Goal: Information Seeking & Learning: Understand process/instructions

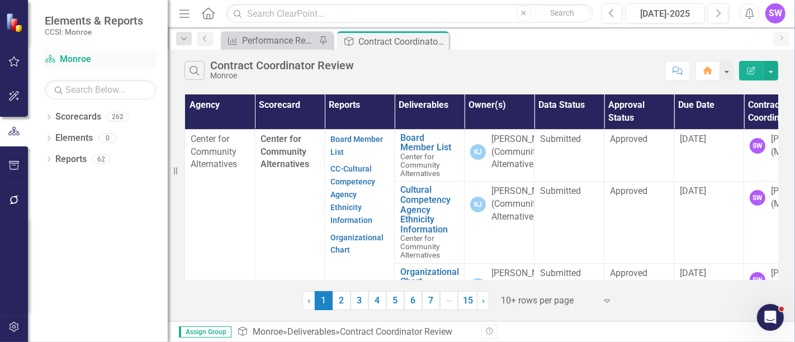
click at [81, 62] on link "Scorecard Monroe" at bounding box center [101, 59] width 112 height 13
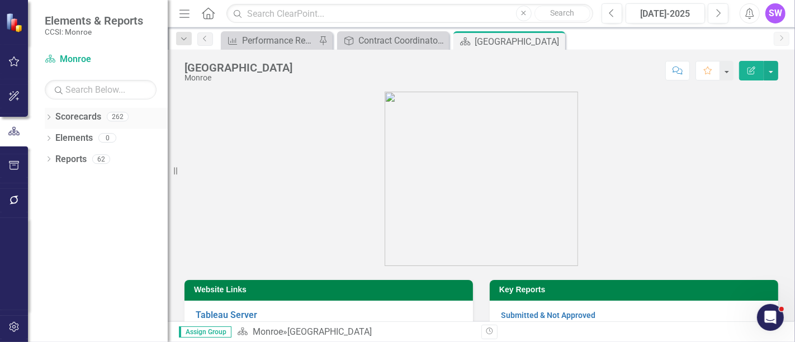
click at [48, 119] on icon "Dropdown" at bounding box center [49, 118] width 8 height 6
click at [59, 139] on icon "Dropdown" at bounding box center [54, 137] width 8 height 7
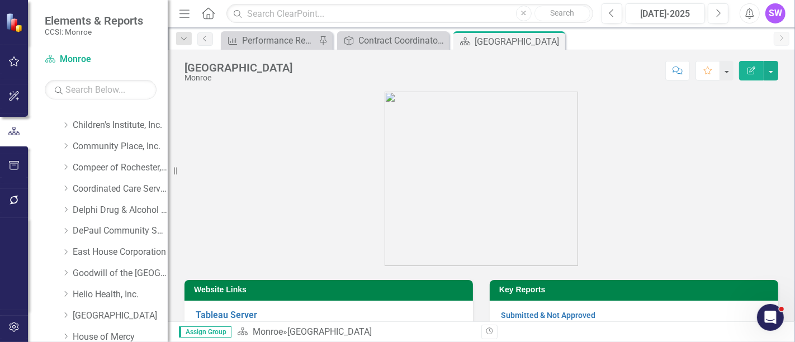
scroll to position [100, 0]
click at [67, 164] on icon "Dropdown" at bounding box center [66, 165] width 8 height 7
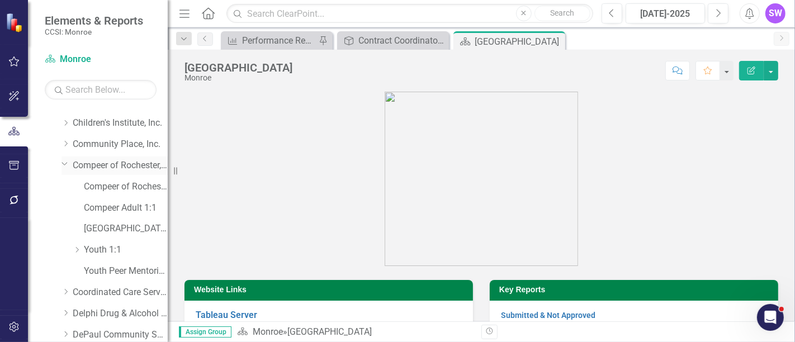
click at [89, 164] on link "Compeer of Rochester, Inc." at bounding box center [120, 165] width 95 height 13
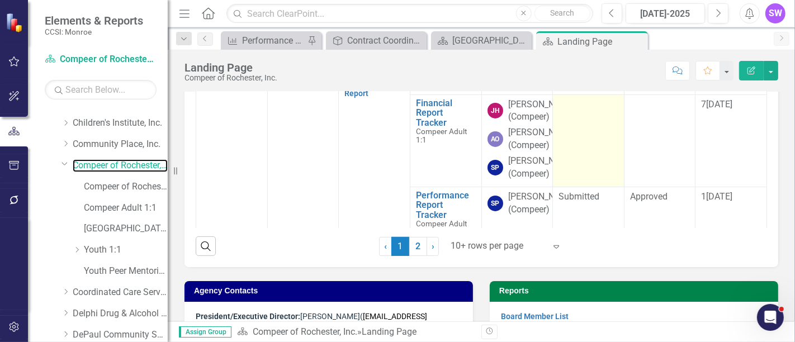
scroll to position [373, 0]
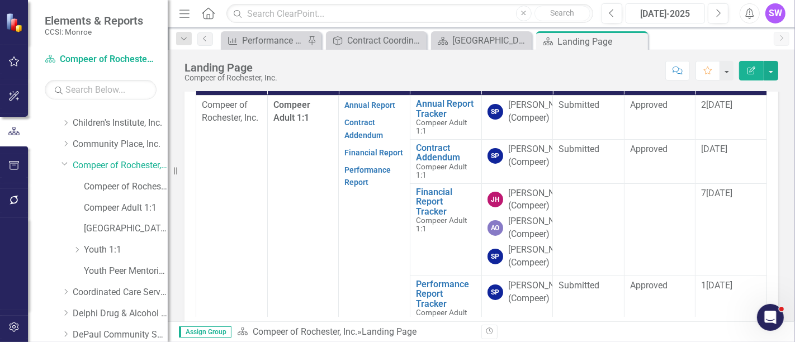
click at [691, 14] on div "[DATE]-2025" at bounding box center [666, 13] width 72 height 13
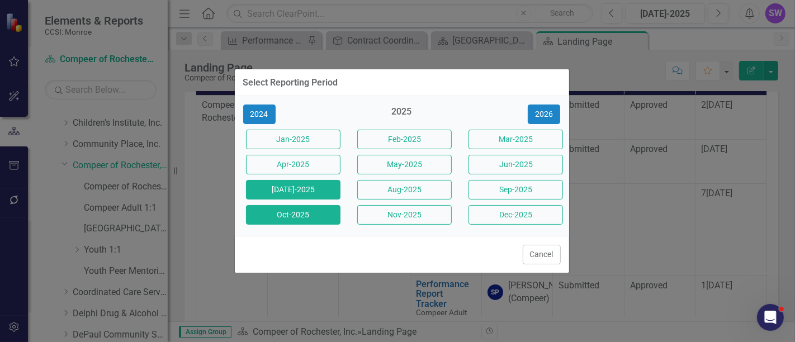
click at [314, 219] on button "Oct-2025" at bounding box center [293, 215] width 95 height 20
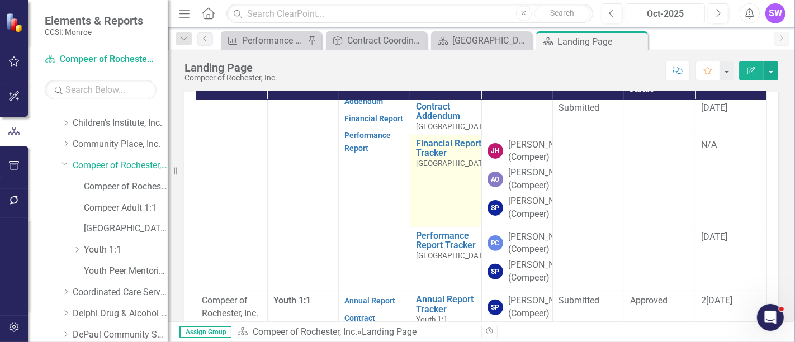
scroll to position [248, 0]
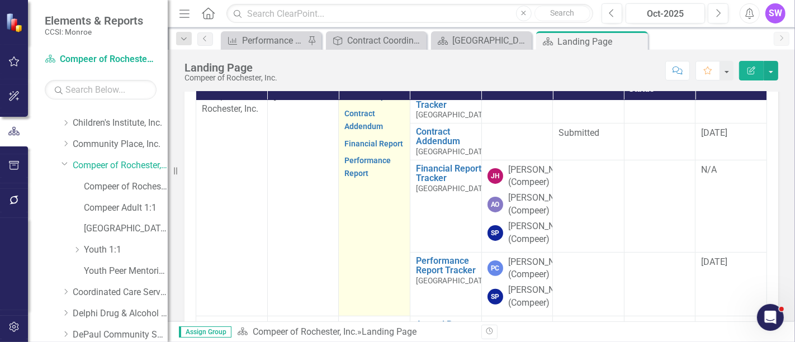
click at [364, 101] on link "Annual Report" at bounding box center [370, 96] width 51 height 9
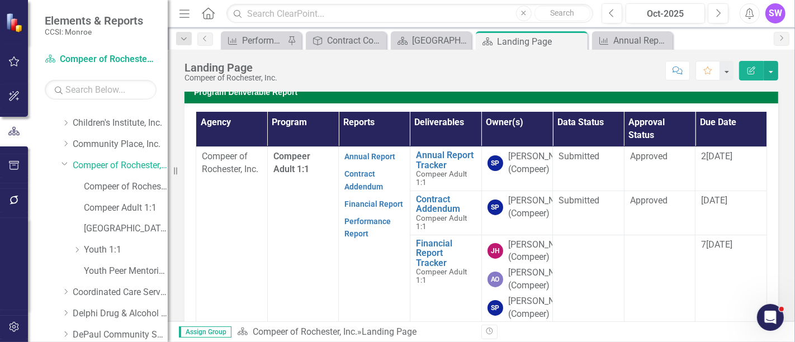
scroll to position [324, 0]
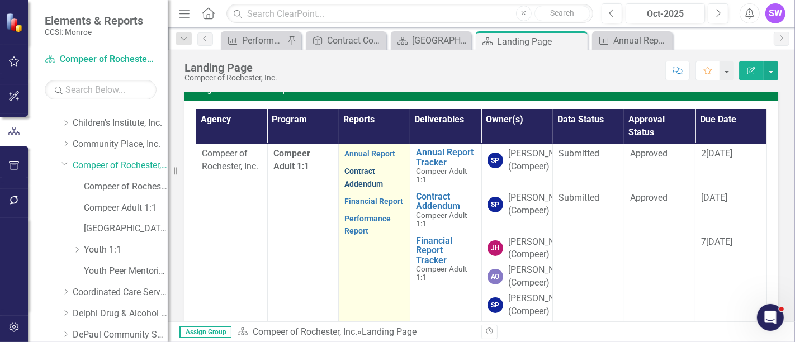
click at [363, 189] on link "Contract Addendum" at bounding box center [364, 178] width 39 height 22
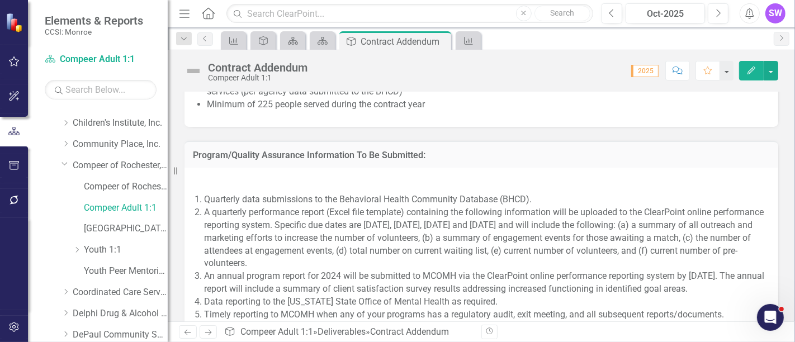
scroll to position [1056, 0]
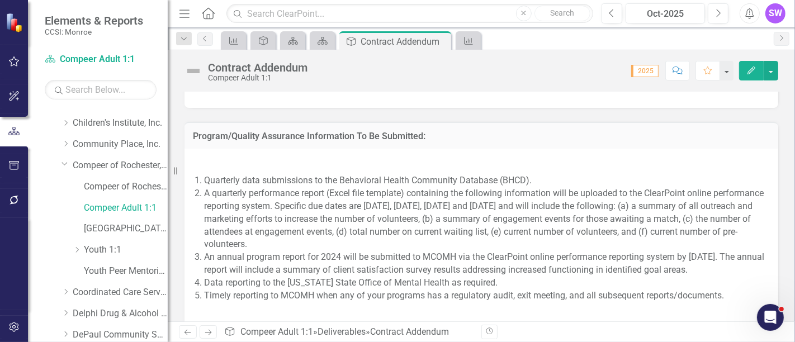
click at [319, 275] on li "An annual program report for 2024 will be submitted to MCOMH via the ClearPoint…" at bounding box center [485, 264] width 563 height 26
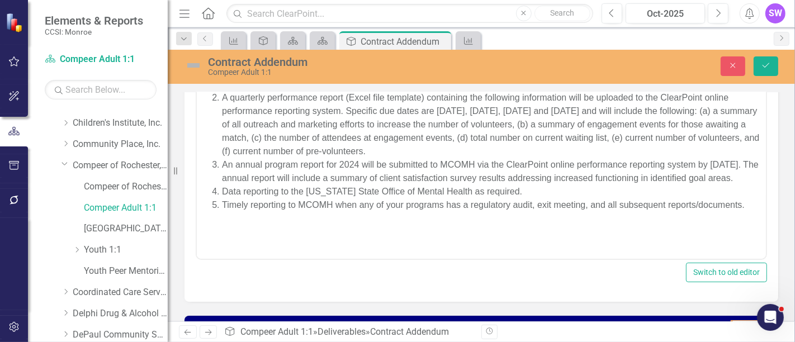
scroll to position [0, 0]
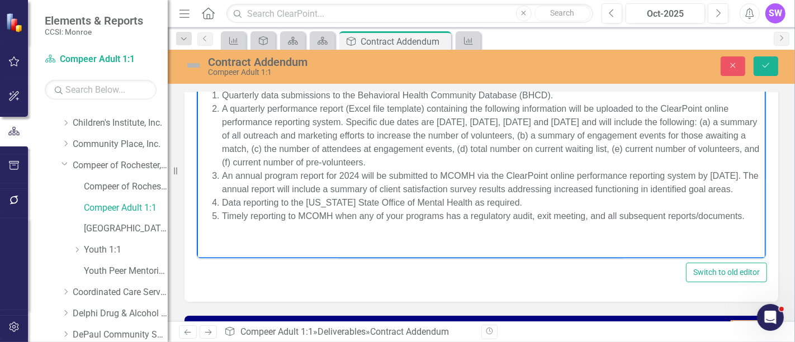
drag, startPoint x: 313, startPoint y: 189, endPoint x: 721, endPoint y: 198, distance: 407.9
click at [721, 196] on li "An annual program report for 2024 will be submitted to MCOMH via the ClearPoint…" at bounding box center [492, 182] width 541 height 27
copy li "annual report will include a summary of client satisfaction survey results addr…"
click at [741, 60] on button "Close" at bounding box center [733, 66] width 25 height 20
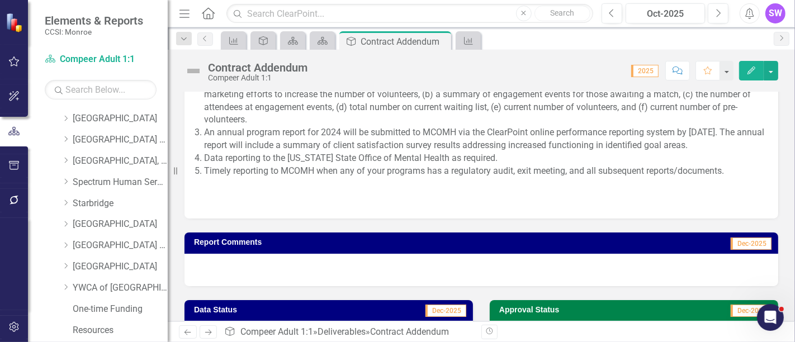
scroll to position [783, 0]
click at [64, 261] on icon "Dropdown" at bounding box center [66, 264] width 8 height 7
drag, startPoint x: 96, startPoint y: 263, endPoint x: 125, endPoint y: 261, distance: 29.2
click at [96, 263] on link "[GEOGRAPHIC_DATA]" at bounding box center [120, 265] width 95 height 13
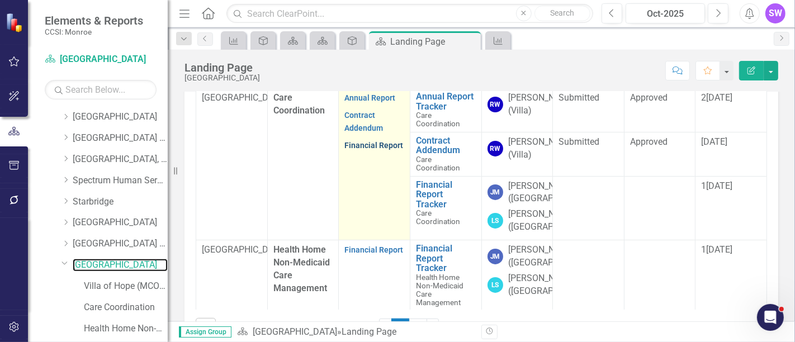
scroll to position [318, 0]
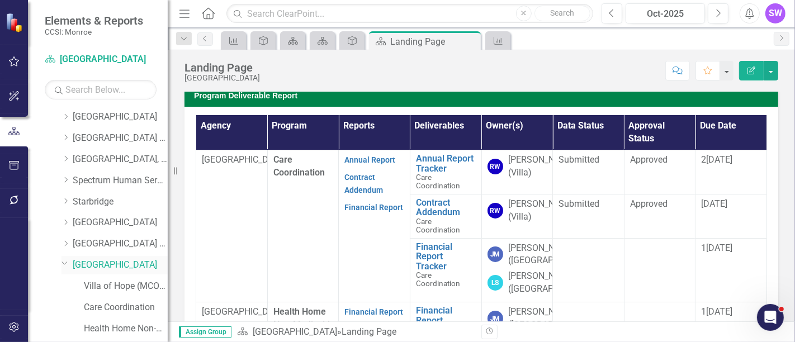
drag, startPoint x: 98, startPoint y: 263, endPoint x: 105, endPoint y: 261, distance: 6.9
click at [98, 263] on link "[GEOGRAPHIC_DATA]" at bounding box center [120, 265] width 95 height 13
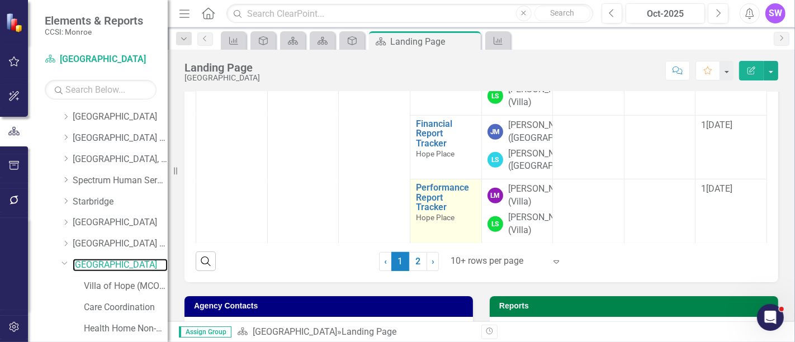
scroll to position [444, 0]
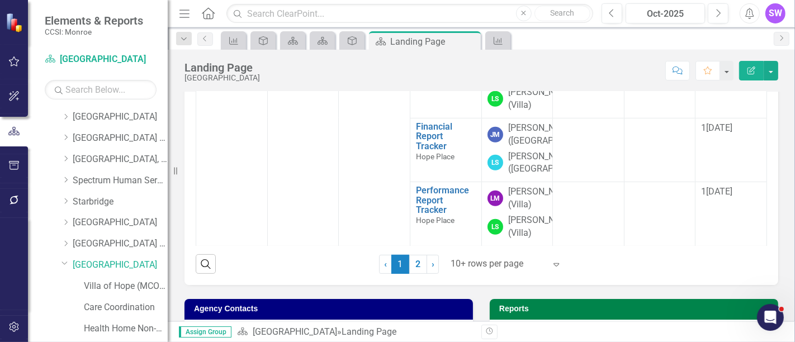
click at [479, 261] on div at bounding box center [498, 264] width 95 height 15
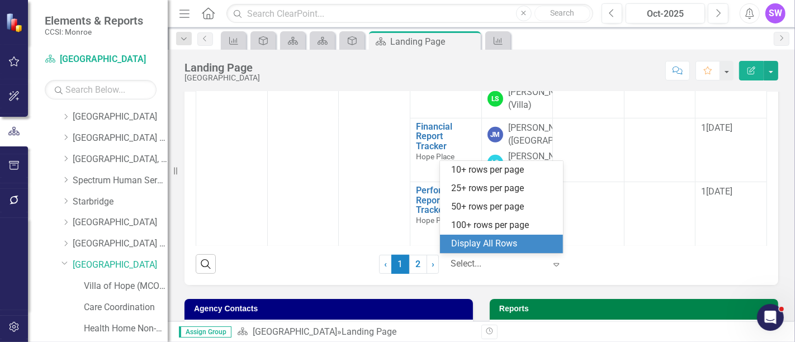
click at [477, 244] on div "Display All Rows" at bounding box center [503, 244] width 105 height 13
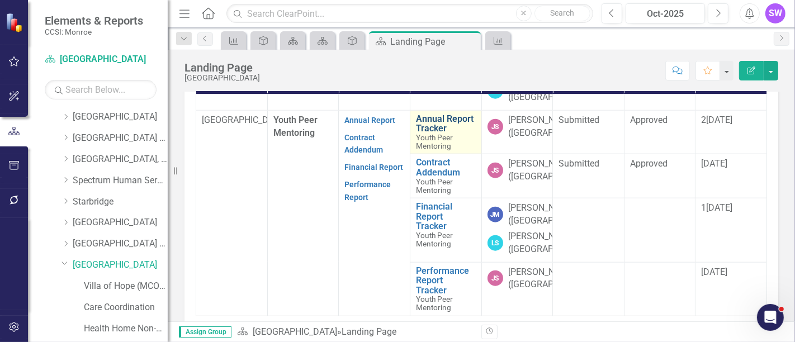
scroll to position [1574, 0]
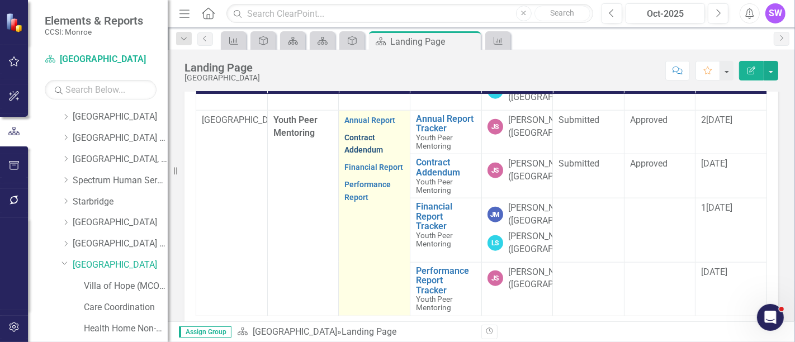
click at [363, 155] on link "Contract Addendum" at bounding box center [364, 144] width 39 height 22
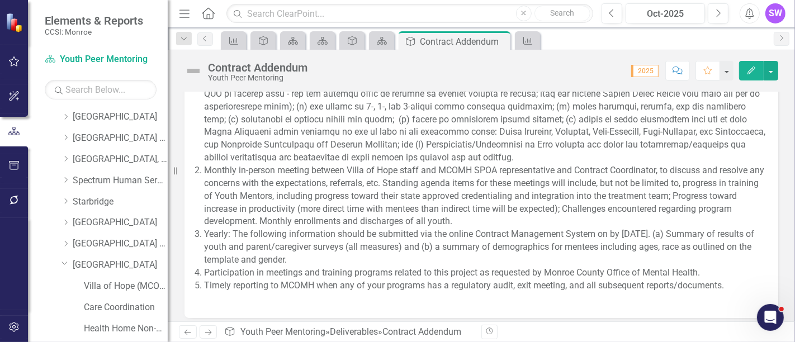
scroll to position [1429, 0]
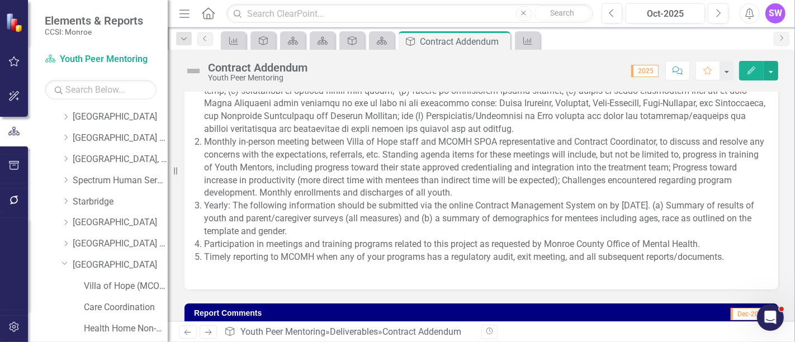
click at [609, 229] on li "Yearly: The following information should be submitted via the online Contract M…" at bounding box center [485, 219] width 563 height 39
click at [565, 189] on li "Monthly in-person meeting between Villa of Hope staff and MCOMH SPOA representa…" at bounding box center [485, 168] width 563 height 64
click at [565, 191] on li "Monthly in-person meeting between Villa of Hope staff and MCOMH SPOA representa…" at bounding box center [485, 168] width 563 height 64
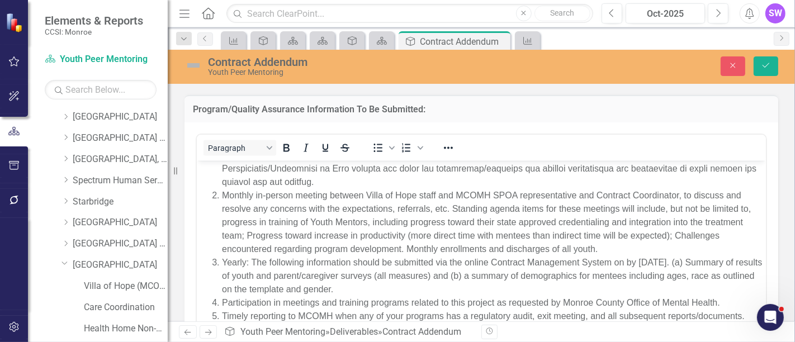
scroll to position [1367, 0]
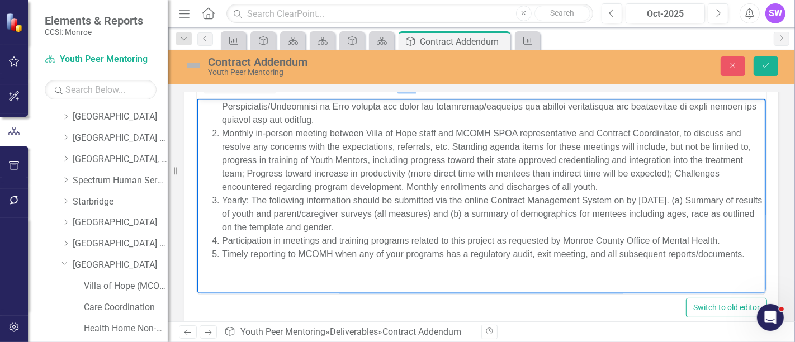
drag, startPoint x: 223, startPoint y: 215, endPoint x: 416, endPoint y: 224, distance: 193.2
click at [420, 224] on li "Yearly: The following information should be submitted via the online Contract M…" at bounding box center [492, 214] width 541 height 40
copy li "Summary of results of youth and parent/caregiver surveys (all measures) and (b)…"
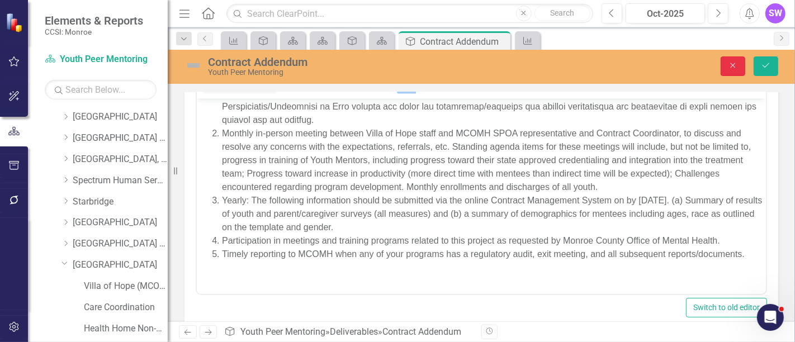
click at [731, 68] on icon "Close" at bounding box center [733, 66] width 10 height 8
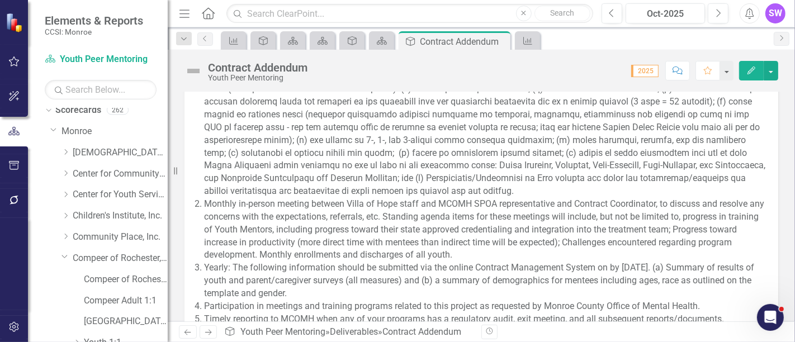
scroll to position [0, 0]
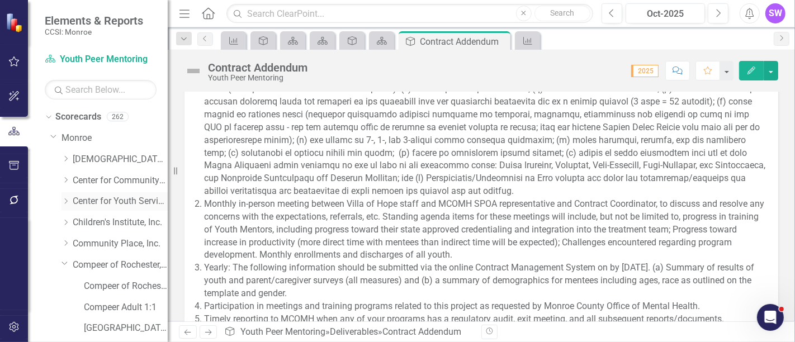
click at [68, 205] on div "Dropdown" at bounding box center [66, 202] width 8 height 10
click at [106, 201] on link "Center for Youth Services, Inc." at bounding box center [120, 201] width 95 height 13
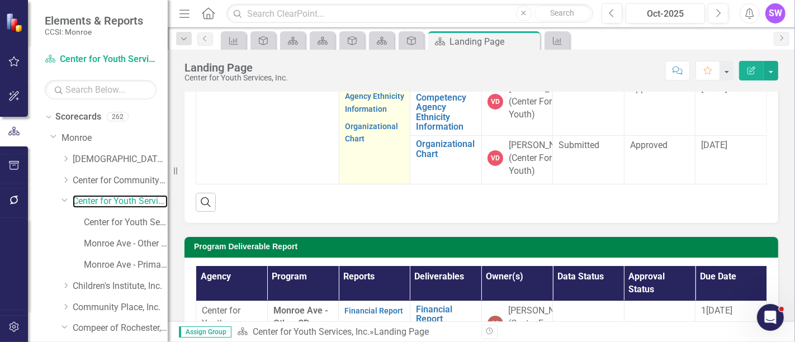
scroll to position [437, 0]
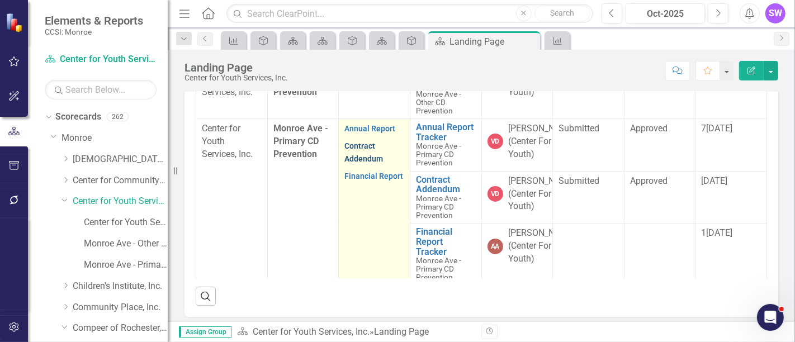
click at [364, 163] on link "Contract Addendum" at bounding box center [364, 153] width 39 height 22
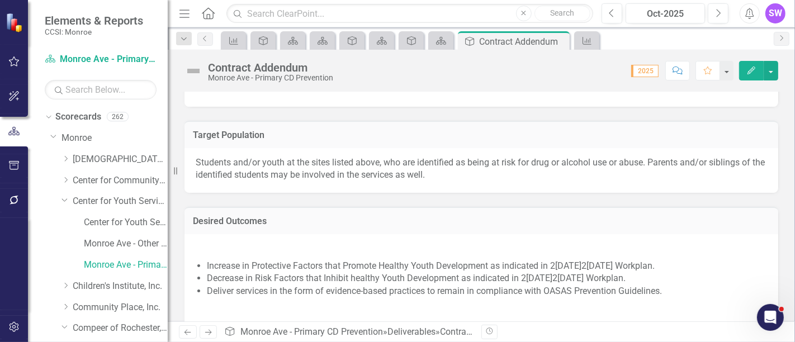
scroll to position [1056, 0]
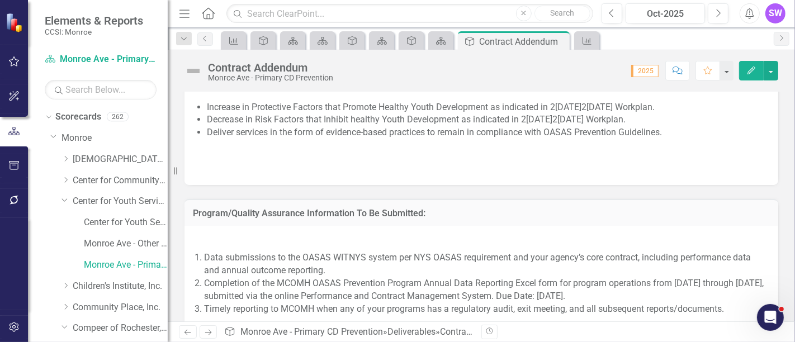
click at [430, 268] on li "Data submissions to the OASAS WITNYS system per NYS OASAS requirement and your …" at bounding box center [485, 265] width 563 height 26
click at [273, 240] on p at bounding box center [482, 241] width 572 height 15
click at [350, 234] on p at bounding box center [482, 241] width 572 height 15
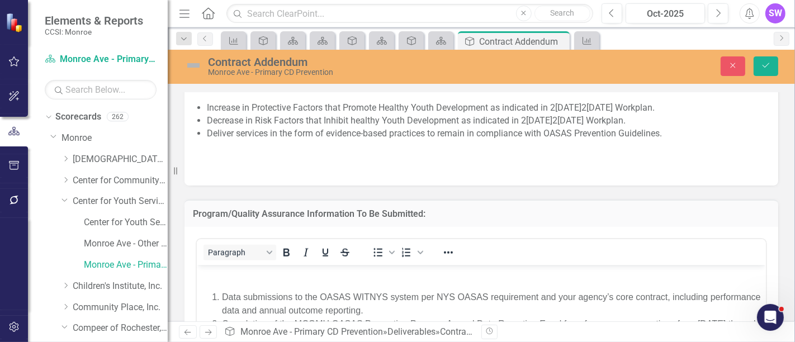
scroll to position [1119, 0]
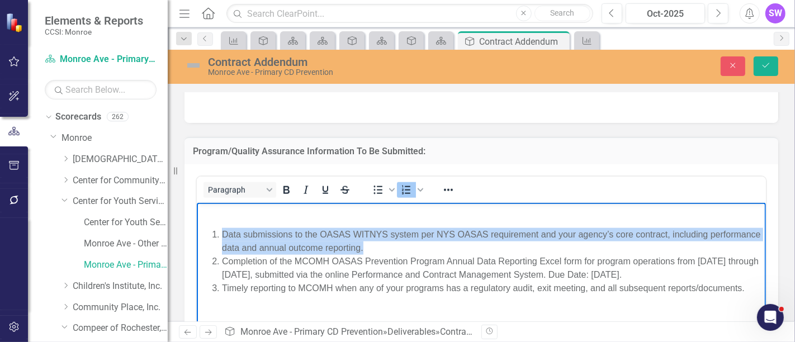
drag, startPoint x: 223, startPoint y: 232, endPoint x: 417, endPoint y: 247, distance: 195.2
click at [417, 247] on li "Data submissions to the OASAS WITNYS system per NYS OASAS requirement and your …" at bounding box center [492, 241] width 541 height 27
copy li "Data submissions to the OASAS WITNYS system per NYS OASAS requirement and your …"
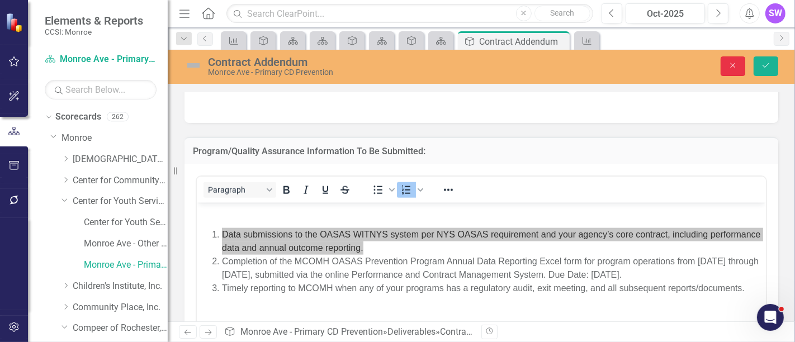
click at [732, 67] on icon "button" at bounding box center [733, 65] width 5 height 5
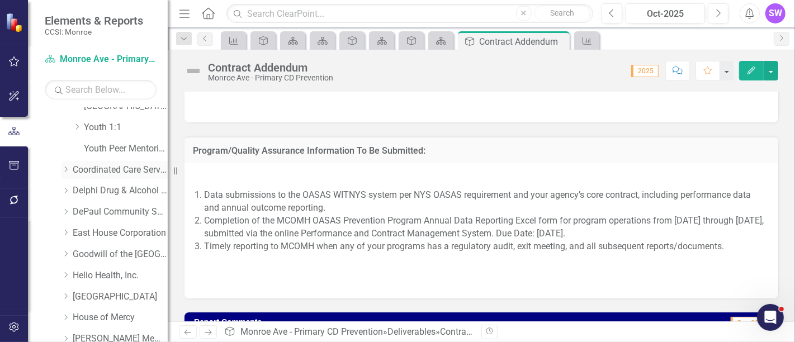
scroll to position [310, 0]
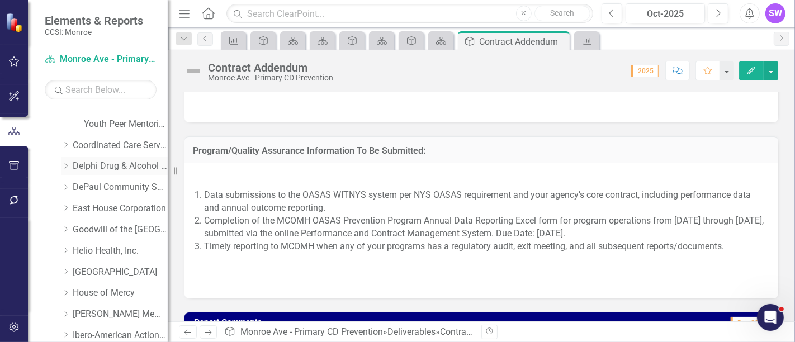
click at [65, 163] on icon "Dropdown" at bounding box center [66, 166] width 8 height 7
click at [89, 163] on link "Delphi Drug & Alcohol Council" at bounding box center [120, 166] width 95 height 13
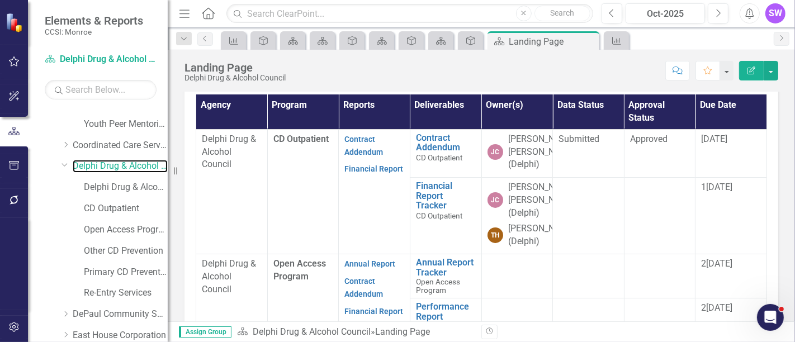
scroll to position [375, 0]
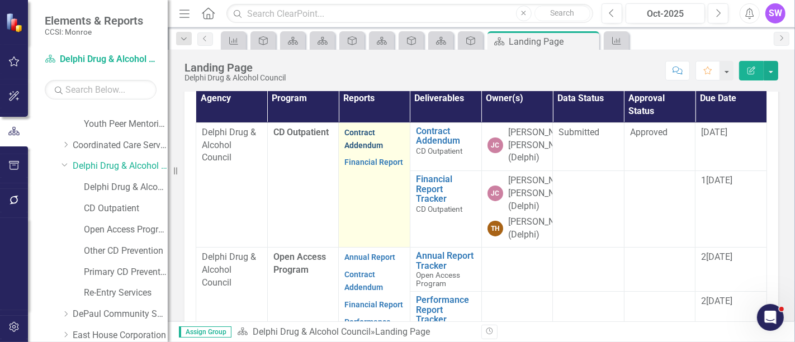
click at [359, 131] on link "Contract Addendum" at bounding box center [364, 139] width 39 height 22
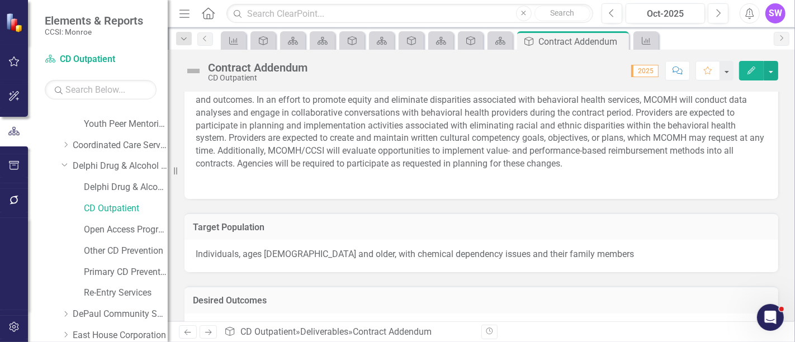
scroll to position [654, 0]
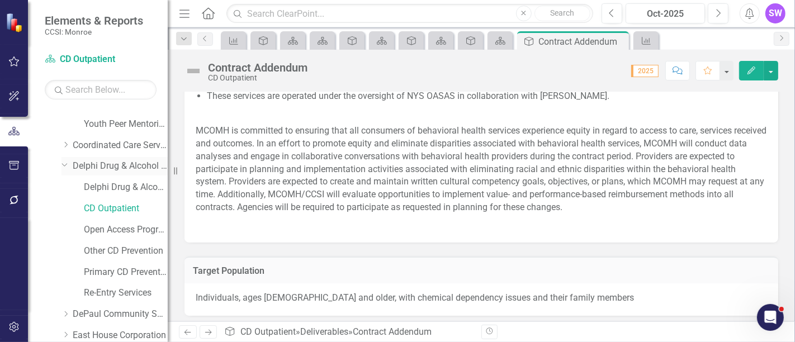
click at [116, 165] on link "Delphi Drug & Alcohol Council" at bounding box center [120, 166] width 95 height 13
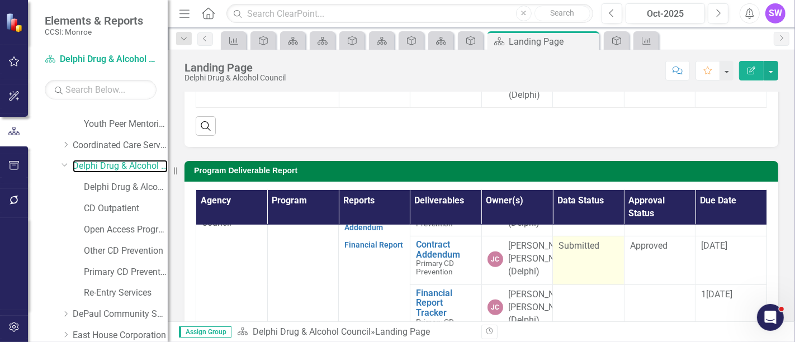
scroll to position [373, 0]
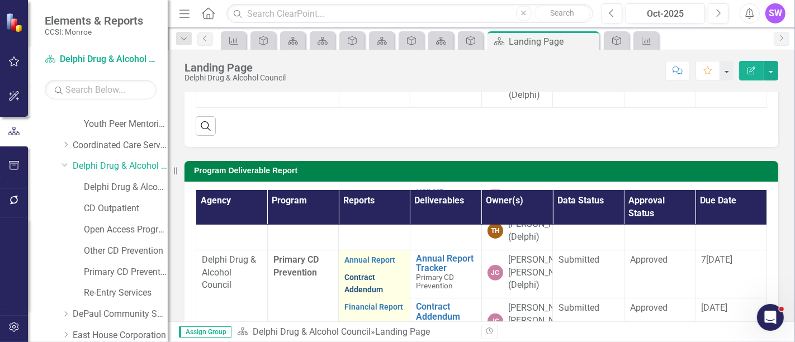
click at [359, 295] on link "Contract Addendum" at bounding box center [364, 284] width 39 height 22
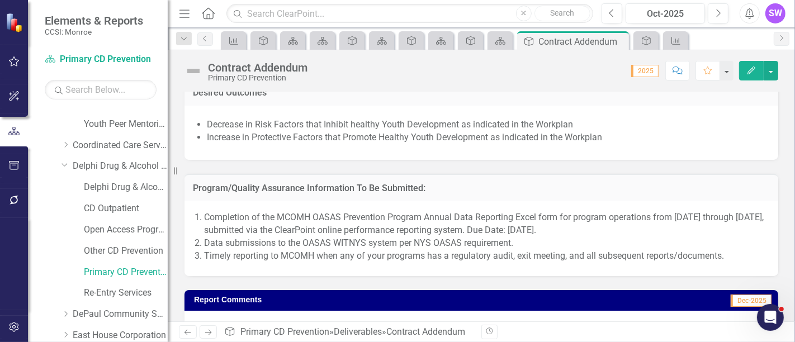
scroll to position [1026, 0]
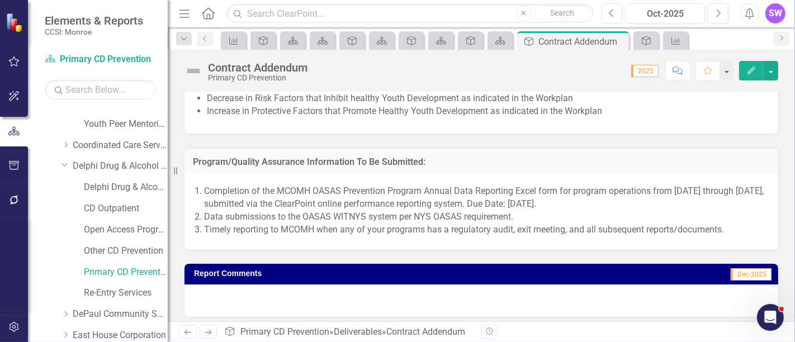
click at [524, 216] on li "Data submissions to the OASAS WITNYS system per NYS OASAS requirement." at bounding box center [485, 217] width 563 height 13
click at [204, 216] on li "Data submissions to the OASAS WITNYS system per NYS OASAS requirement." at bounding box center [485, 217] width 563 height 13
click at [208, 216] on li "Data submissions to the OASAS WITNYS system per NYS OASAS requirement." at bounding box center [485, 217] width 563 height 13
click at [206, 215] on li "Data submissions to the OASAS WITNYS system per NYS OASAS requirement." at bounding box center [485, 217] width 563 height 13
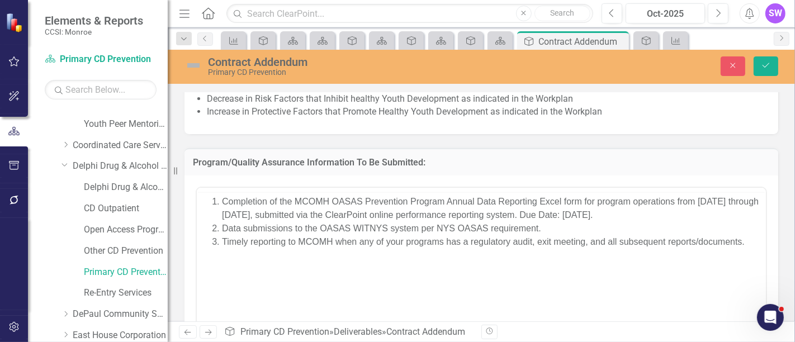
scroll to position [0, 0]
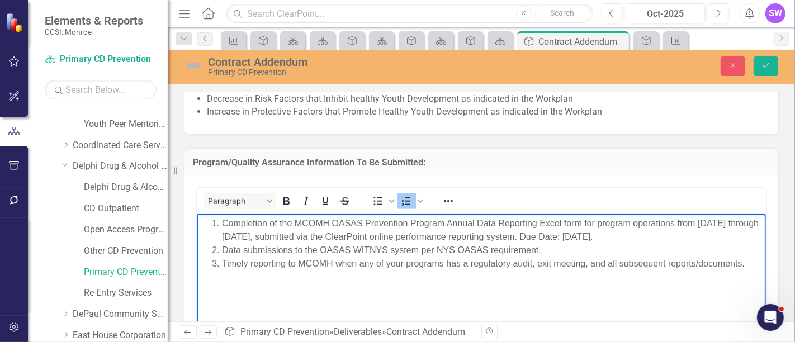
click at [227, 251] on li "Data submissions to the OASAS WITNYS system per NYS OASAS requirement." at bounding box center [492, 249] width 541 height 13
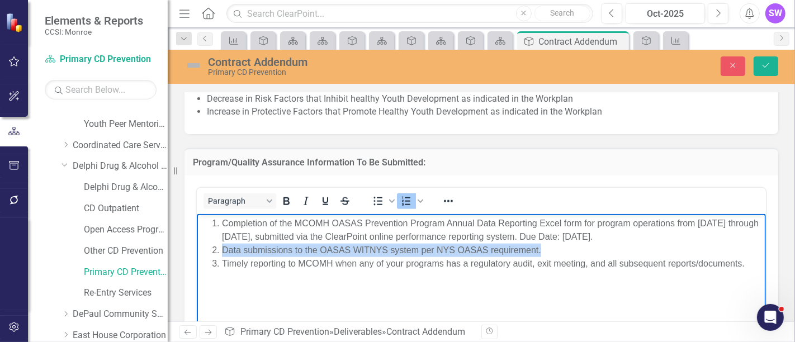
drag, startPoint x: 223, startPoint y: 248, endPoint x: 549, endPoint y: 249, distance: 326.1
click at [549, 249] on li "Data submissions to the OASAS WITNYS system per NYS OASAS requirement." at bounding box center [492, 249] width 541 height 13
copy li "Data submissions to the OASAS WITNYS system per NYS OASAS requirement."
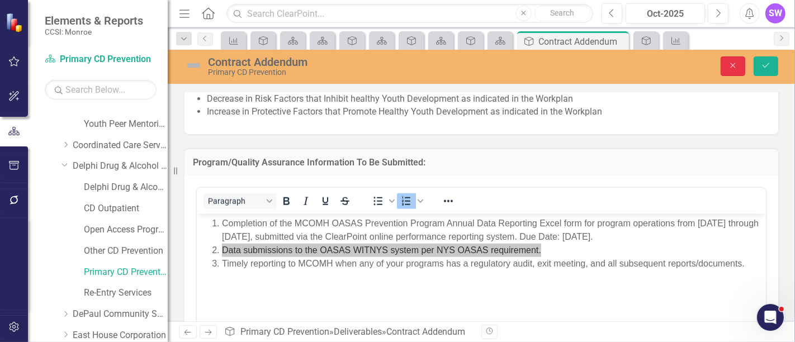
click at [739, 64] on button "Close" at bounding box center [733, 66] width 25 height 20
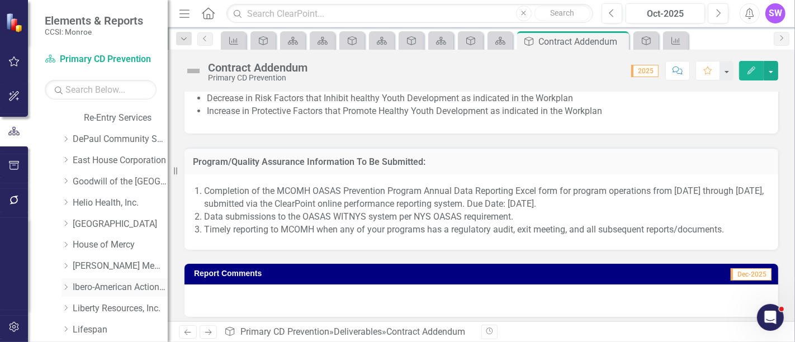
scroll to position [497, 0]
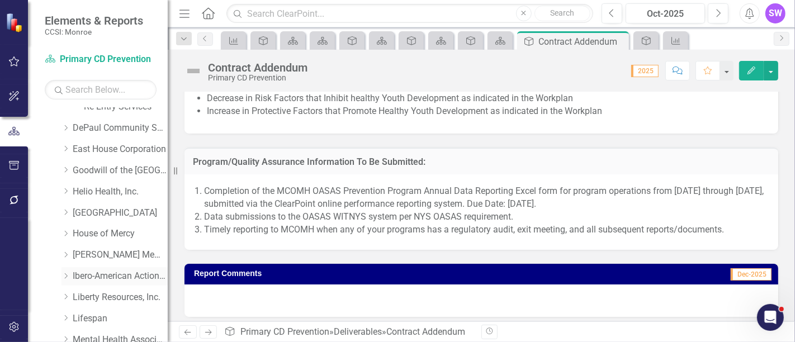
click at [67, 274] on icon "Dropdown" at bounding box center [66, 276] width 8 height 7
drag, startPoint x: 101, startPoint y: 275, endPoint x: 166, endPoint y: 270, distance: 65.6
click at [101, 275] on link "Ibero-American Action League, Inc." at bounding box center [120, 276] width 95 height 13
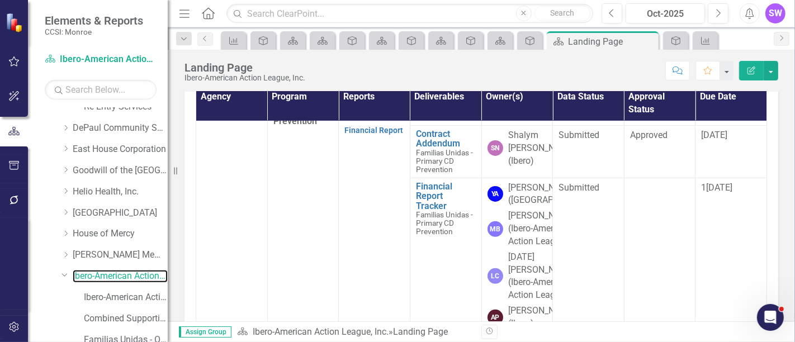
scroll to position [373, 0]
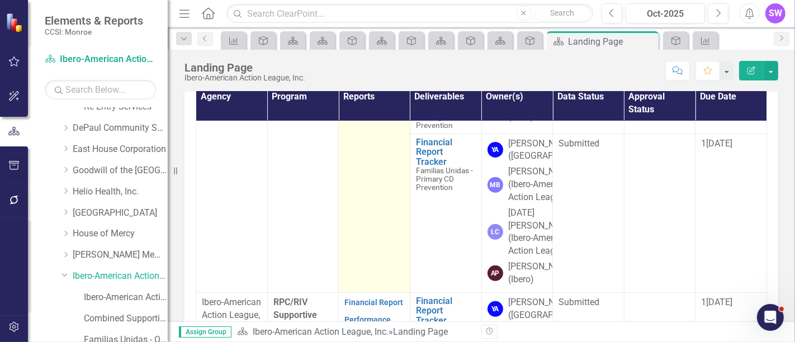
click at [361, 73] on link "Contract Addendum" at bounding box center [364, 62] width 39 height 22
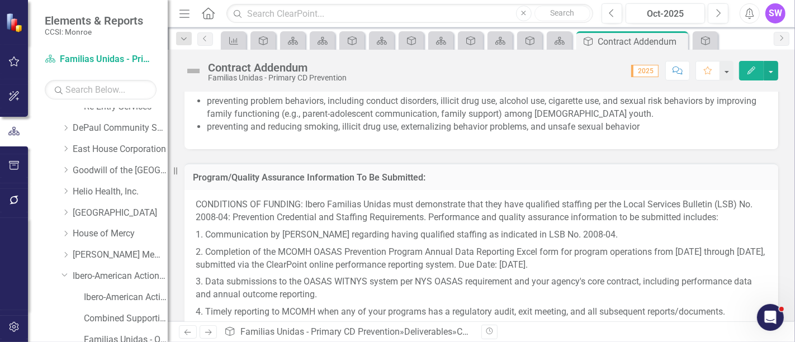
scroll to position [1099, 0]
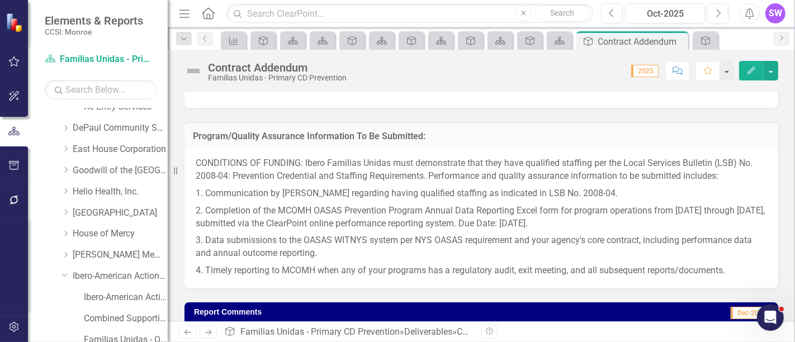
click at [468, 256] on p "3. Data submissions to the OASAS WITNYS system per NYS OASAS requirement and yo…" at bounding box center [482, 247] width 572 height 30
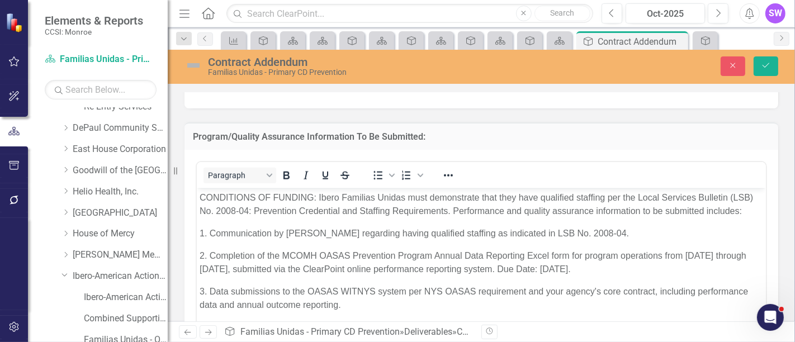
scroll to position [0, 0]
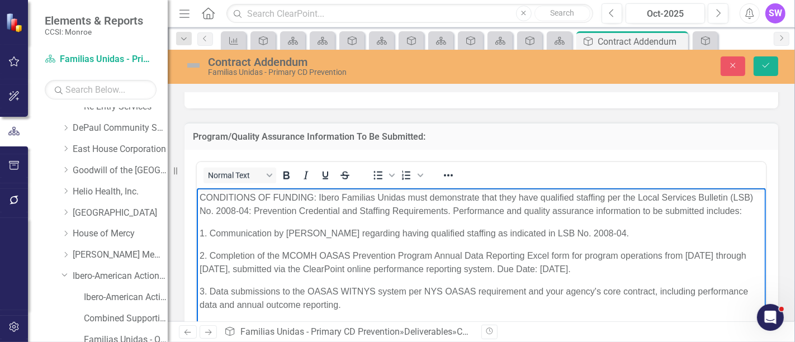
drag, startPoint x: 209, startPoint y: 289, endPoint x: 345, endPoint y: 303, distance: 136.7
click at [345, 303] on p "3. Data submissions to the OASAS WITNYS system per NYS OASAS requirement and yo…" at bounding box center [481, 298] width 564 height 27
drag, startPoint x: 298, startPoint y: 295, endPoint x: 307, endPoint y: 296, distance: 8.4
copy p "Data submissions to the OASAS WITNYS system per NYS OASAS requirement and your …"
click at [734, 67] on icon "Close" at bounding box center [733, 66] width 10 height 8
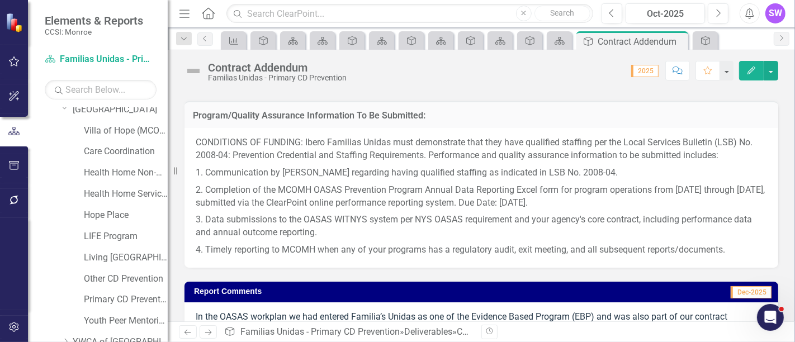
scroll to position [1225, 0]
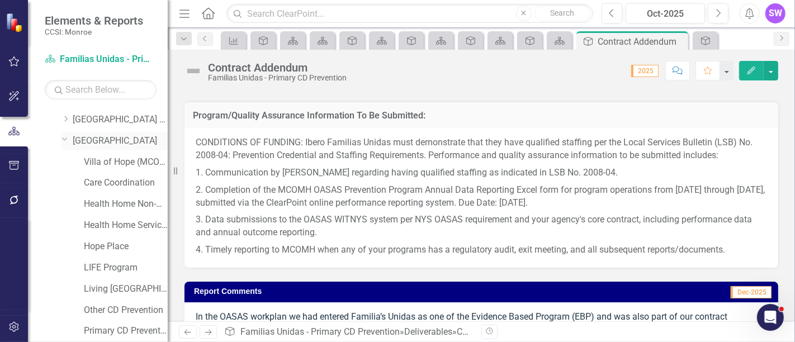
click at [101, 143] on link "[GEOGRAPHIC_DATA]" at bounding box center [120, 141] width 95 height 13
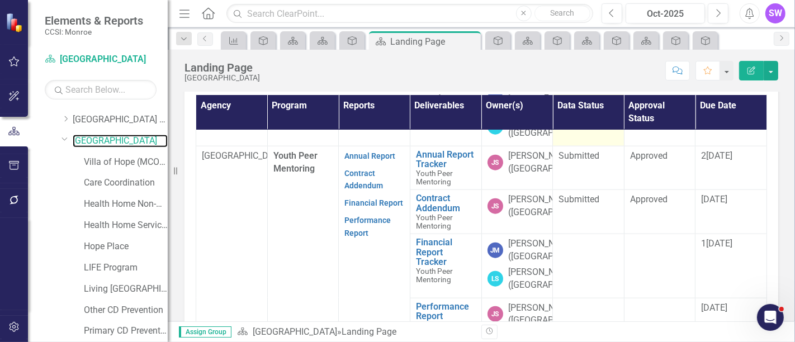
scroll to position [1305, 0]
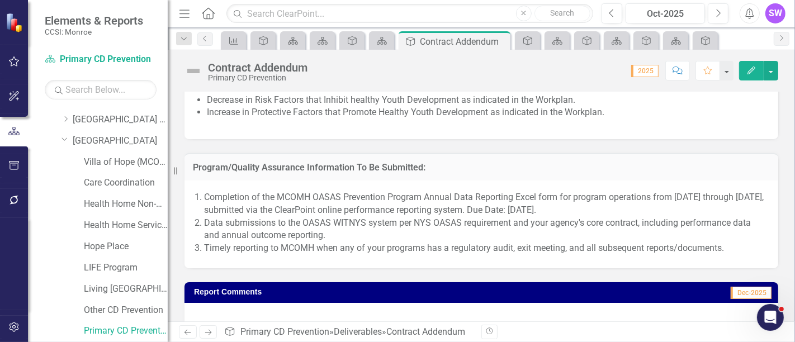
scroll to position [981, 0]
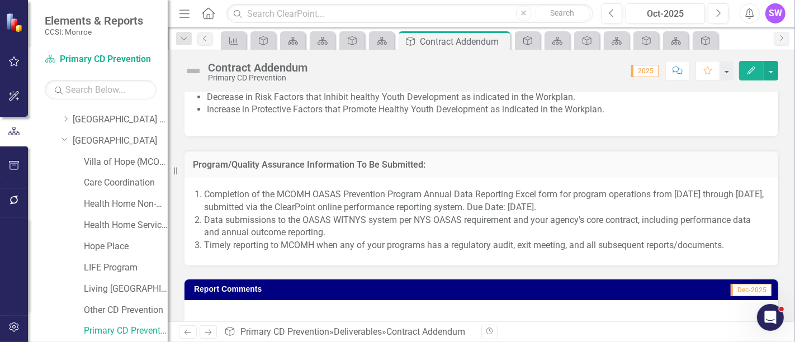
click at [462, 229] on li "Data submissions to the OASAS WITNYS system per NYS OASAS requirement and your …" at bounding box center [485, 227] width 563 height 26
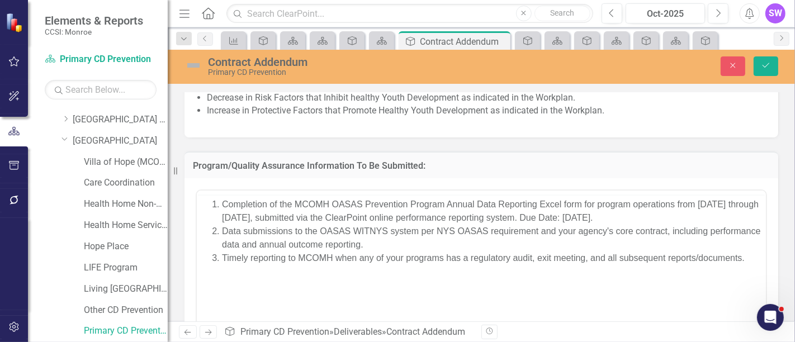
scroll to position [0, 0]
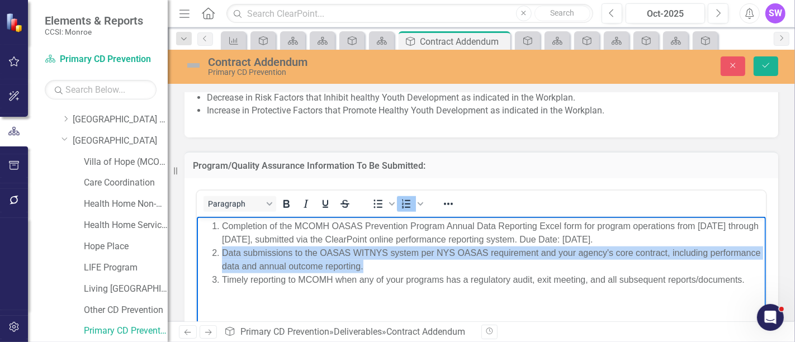
drag, startPoint x: 228, startPoint y: 257, endPoint x: 424, endPoint y: 265, distance: 196.5
click at [424, 265] on li "Data submissions to the OASAS WITNYS system per NYS OASAS requirement and your …" at bounding box center [492, 260] width 541 height 27
copy li "Data submissions to the OASAS WITNYS system per NYS OASAS requirement and your …"
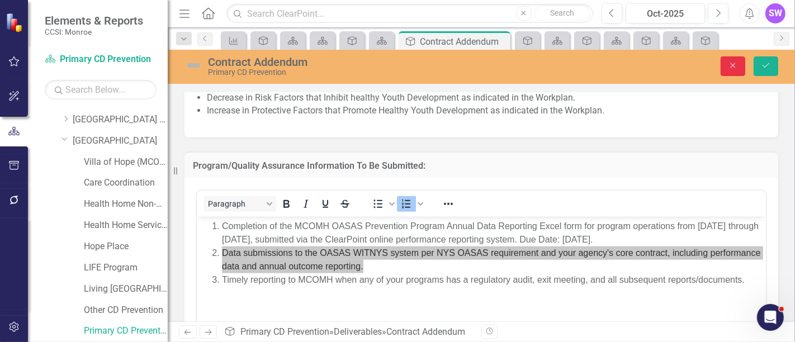
click at [731, 66] on icon "Close" at bounding box center [733, 66] width 10 height 8
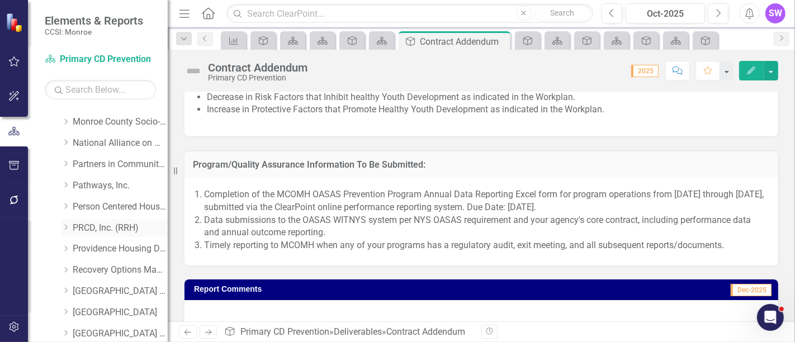
scroll to position [976, 0]
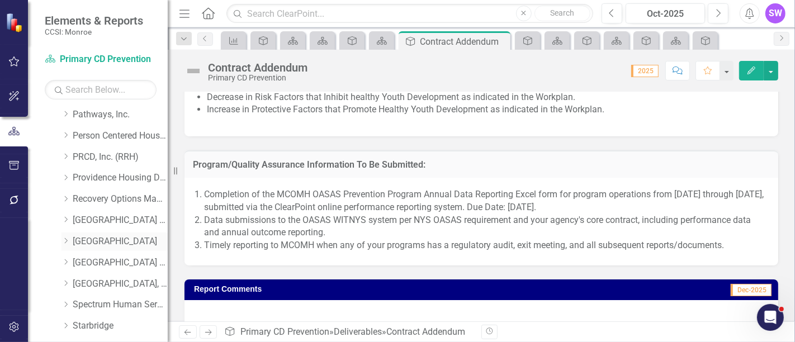
click at [67, 238] on icon "Dropdown" at bounding box center [66, 241] width 8 height 7
click at [76, 238] on link "[GEOGRAPHIC_DATA]" at bounding box center [120, 241] width 95 height 13
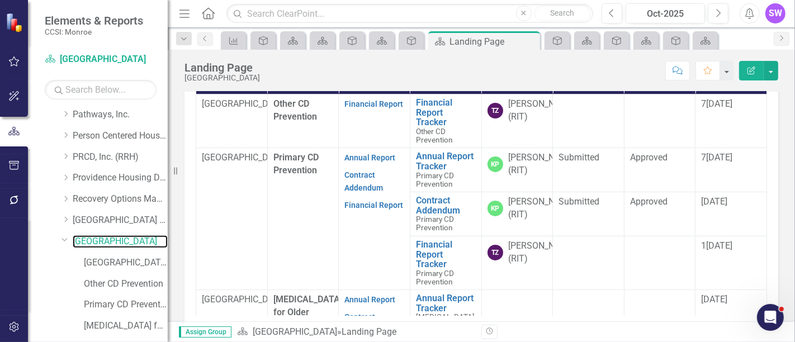
scroll to position [383, 0]
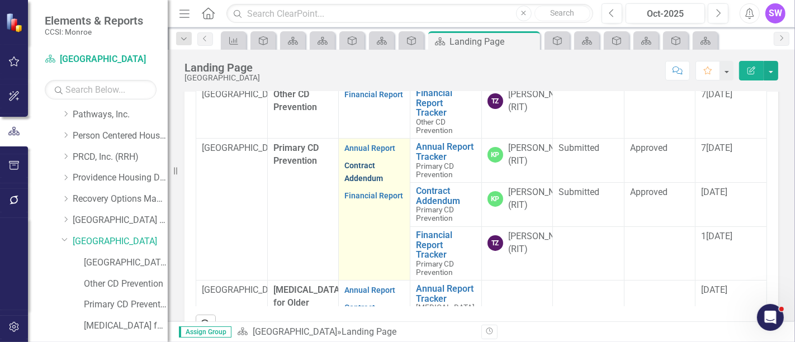
click at [360, 183] on link "Contract Addendum" at bounding box center [364, 172] width 39 height 22
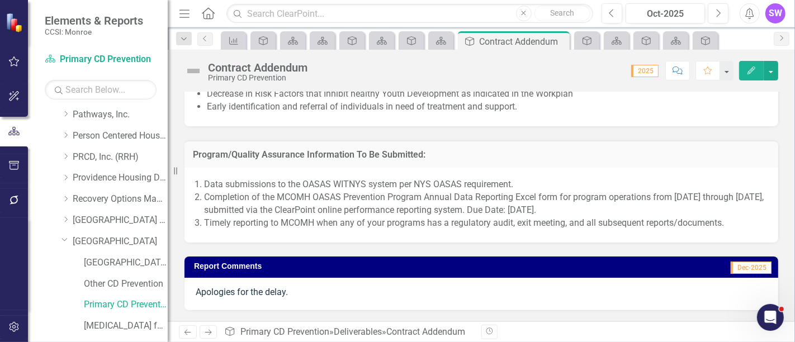
scroll to position [1056, 0]
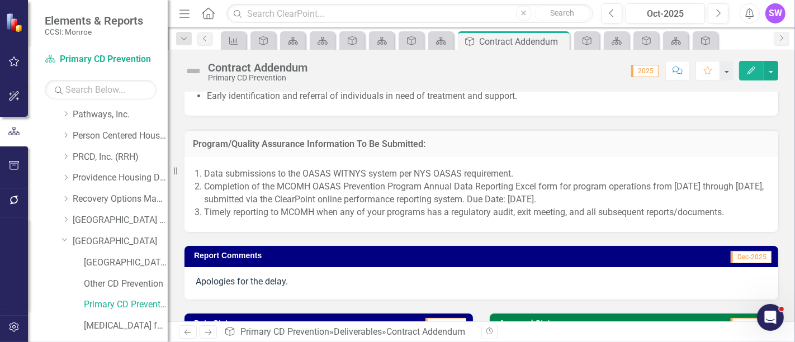
click at [695, 206] on p "Timely reporting to MCOMH when any of your programs has a regulatory audit, exi…" at bounding box center [485, 212] width 563 height 13
click at [566, 162] on div "Data submissions to the OASAS WITNYS system per NYS OASAS requirement. Completi…" at bounding box center [482, 194] width 594 height 75
click at [543, 168] on li "Data submissions to the OASAS WITNYS system per NYS OASAS requirement." at bounding box center [485, 174] width 563 height 13
click at [544, 168] on li "Data submissions to the OASAS WITNYS system per NYS OASAS requirement." at bounding box center [485, 174] width 563 height 13
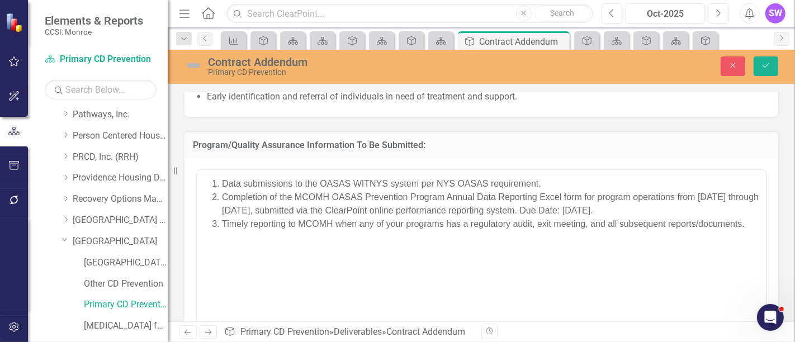
scroll to position [0, 0]
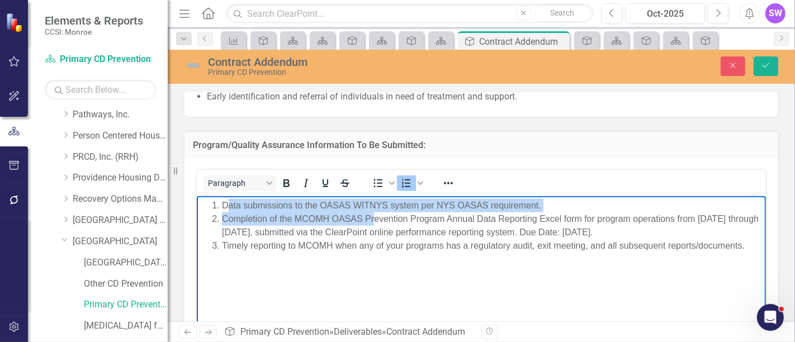
drag, startPoint x: 224, startPoint y: 205, endPoint x: 347, endPoint y: 209, distance: 122.6
click at [375, 215] on ol "Data submissions to the OASAS WITNYS system per NYS OASAS requirement. Completi…" at bounding box center [481, 226] width 564 height 54
click at [284, 210] on li "Data submissions to the OASAS WITNYS system per NYS OASAS requirement." at bounding box center [492, 205] width 541 height 13
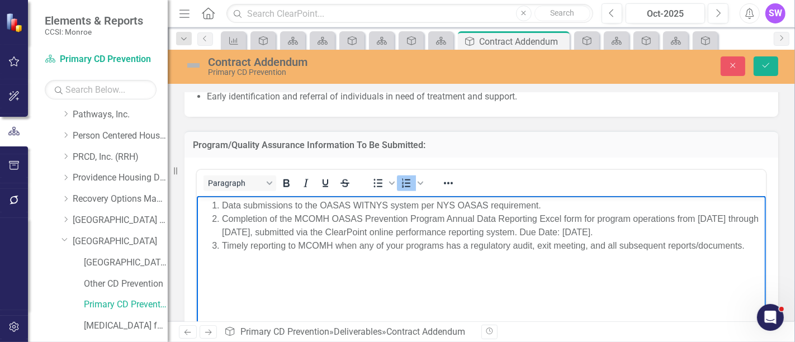
drag, startPoint x: 486, startPoint y: 229, endPoint x: 615, endPoint y: 229, distance: 129.2
click at [487, 229] on li "Completion of the MCOMH OASAS Prevention Program Annual Data Reporting Excel fo…" at bounding box center [492, 226] width 541 height 27
drag, startPoint x: 225, startPoint y: 205, endPoint x: 387, endPoint y: 210, distance: 162.3
click at [387, 210] on li "Data submissions to the OASAS WITNYS system per NYS OASAS requirement." at bounding box center [492, 205] width 541 height 13
click at [312, 213] on li "Completion of the MCOMH OASAS Prevention Program Annual Data Reporting Excel fo…" at bounding box center [492, 226] width 541 height 27
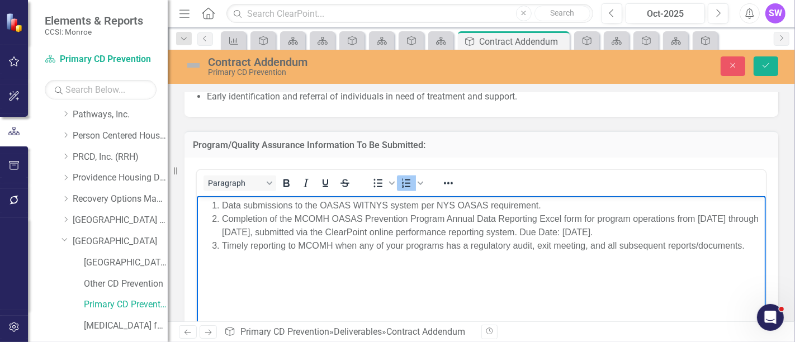
click at [222, 205] on li "Data submissions to the OASAS WITNYS system per NYS OASAS requirement." at bounding box center [492, 205] width 541 height 13
drag, startPoint x: 222, startPoint y: 204, endPoint x: 549, endPoint y: 208, distance: 326.7
click at [549, 208] on li "Data submissions to the OASAS WITNYS system per NYS OASAS requirement." at bounding box center [492, 205] width 541 height 13
copy li "Data submissions to the OASAS WITNYS system per NYS OASAS requirement."
click at [738, 67] on icon "Close" at bounding box center [733, 66] width 10 height 8
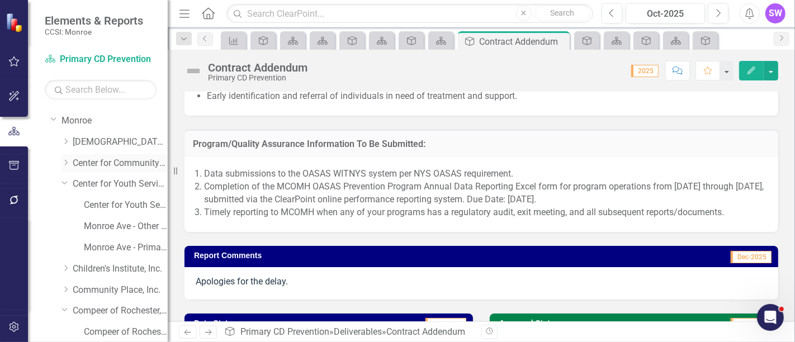
scroll to position [62, 0]
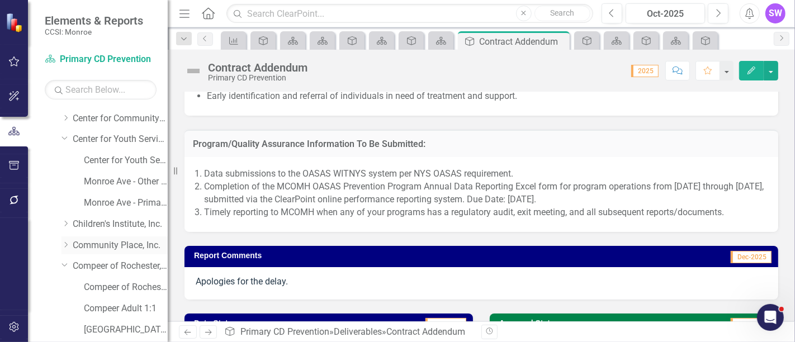
click at [64, 246] on icon "Dropdown" at bounding box center [66, 245] width 8 height 7
click at [106, 246] on link "Community Place, Inc." at bounding box center [120, 245] width 95 height 13
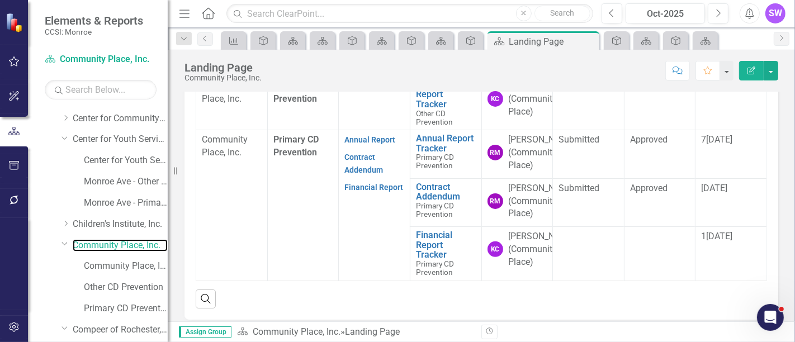
scroll to position [416, 0]
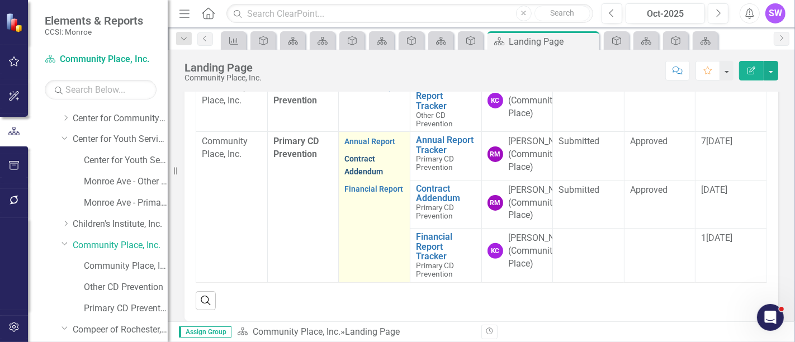
click at [354, 176] on link "Contract Addendum" at bounding box center [364, 165] width 39 height 22
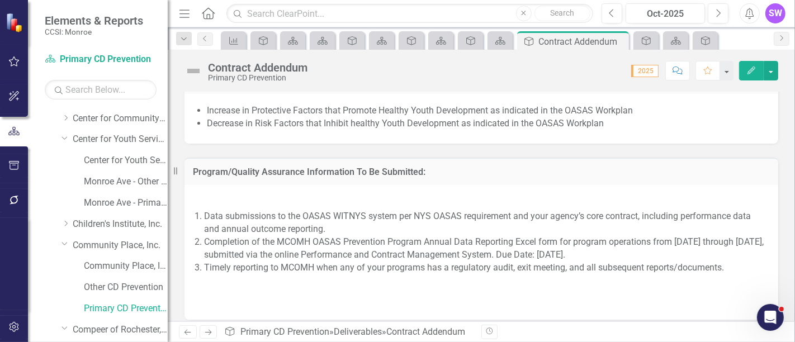
scroll to position [992, 0]
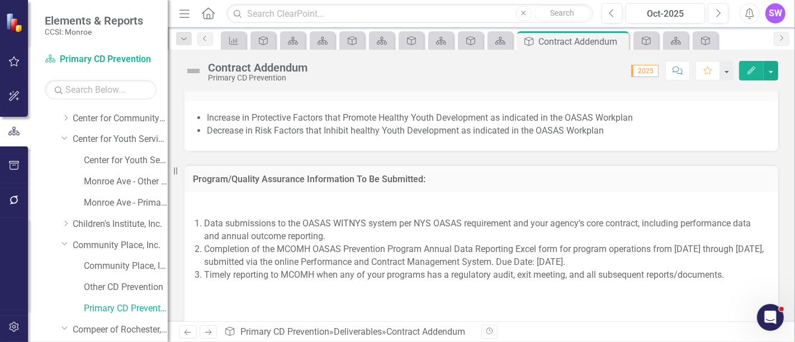
click at [423, 239] on li "Data submissions to the OASAS WITNYS system per NYS OASAS requirement and your …" at bounding box center [485, 231] width 563 height 26
click at [307, 213] on span "Data submissions to the OASAS WITNYS system per NYS OASAS requirement and your …" at bounding box center [482, 259] width 572 height 116
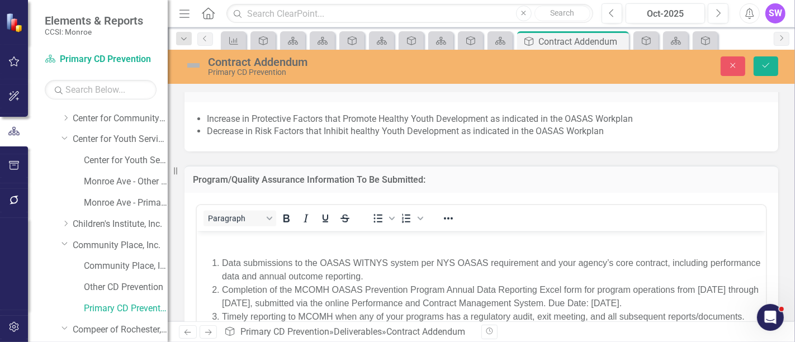
scroll to position [0, 0]
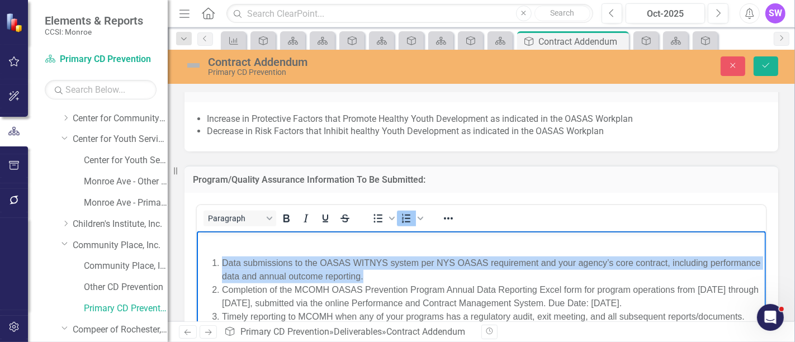
drag, startPoint x: 223, startPoint y: 261, endPoint x: 406, endPoint y: 270, distance: 183.7
click at [416, 277] on li "Data submissions to the OASAS WITNYS system per NYS OASAS requirement and your …" at bounding box center [492, 269] width 541 height 27
copy li "Data submissions to the OASAS WITNYS system per NYS OASAS requirement and your …"
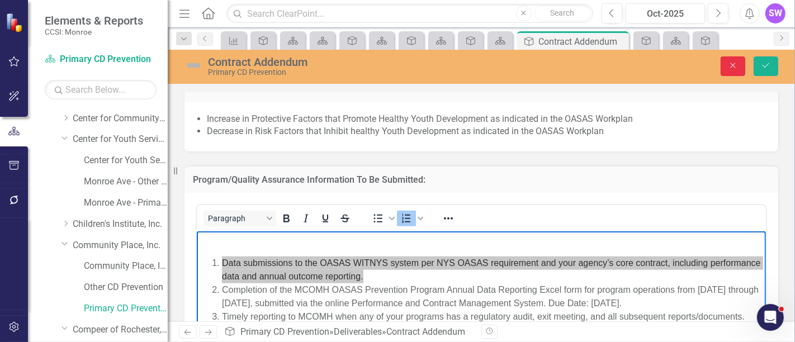
click at [738, 64] on icon "Close" at bounding box center [733, 66] width 10 height 8
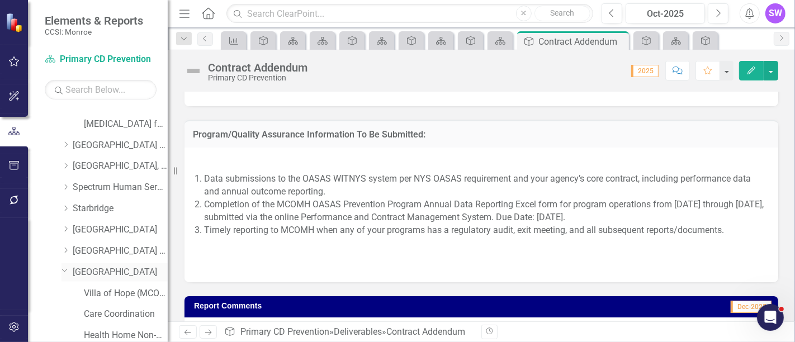
scroll to position [1243, 0]
click at [68, 162] on icon "Dropdown" at bounding box center [66, 165] width 8 height 7
click at [126, 159] on div "Dropdown [GEOGRAPHIC_DATA], Inc." at bounding box center [115, 165] width 106 height 18
click at [123, 161] on link "[GEOGRAPHIC_DATA], Inc." at bounding box center [120, 165] width 95 height 13
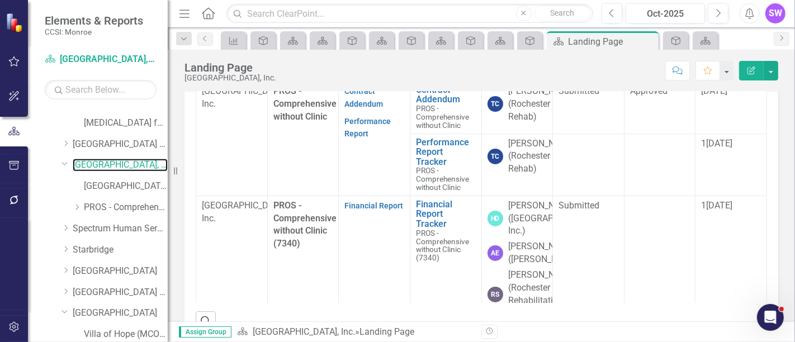
scroll to position [411, 0]
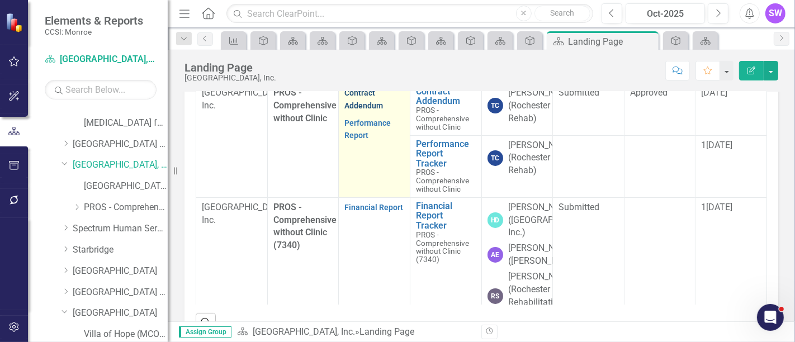
click at [364, 110] on link "Contract Addendum" at bounding box center [364, 99] width 39 height 22
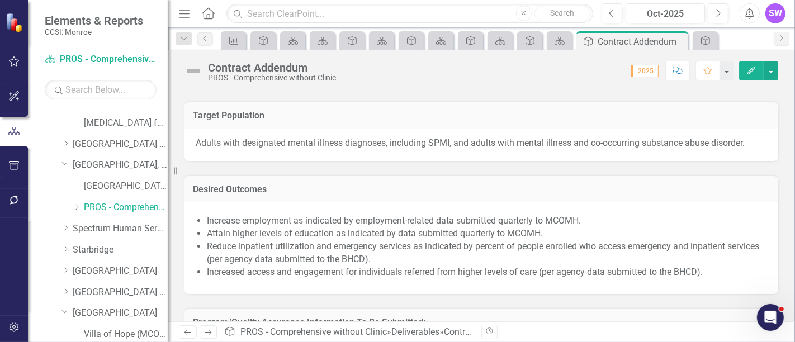
scroll to position [807, 0]
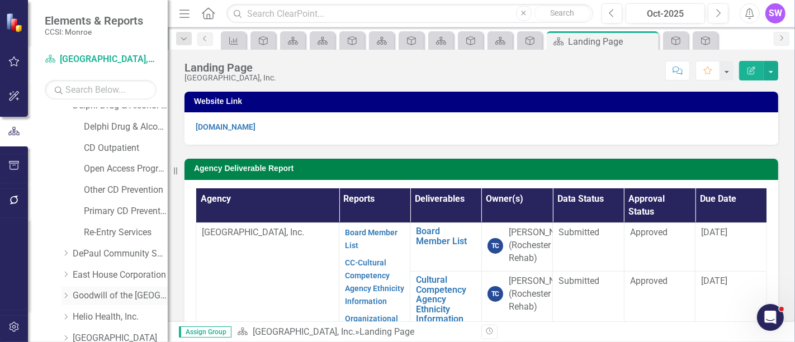
scroll to position [497, 0]
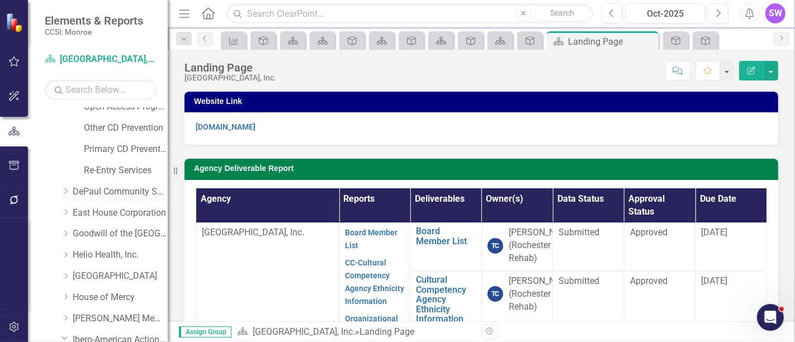
click at [65, 190] on icon "Dropdown" at bounding box center [66, 191] width 8 height 7
click at [118, 187] on link "DePaul Community Services, lnc." at bounding box center [120, 192] width 95 height 13
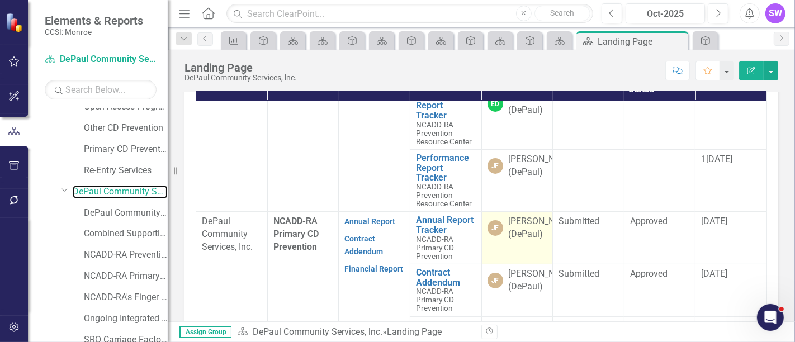
scroll to position [248, 0]
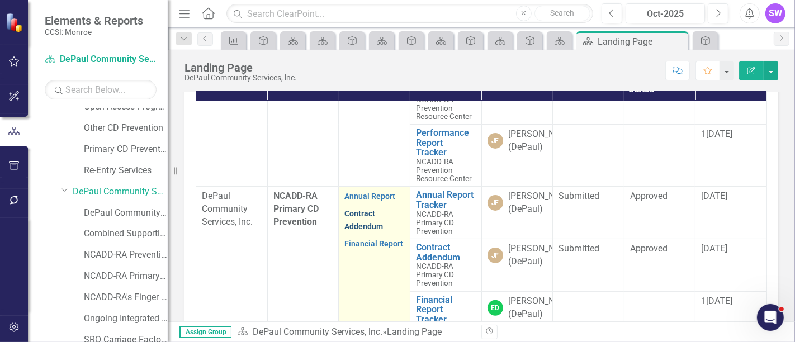
click at [367, 231] on link "Contract Addendum" at bounding box center [364, 220] width 39 height 22
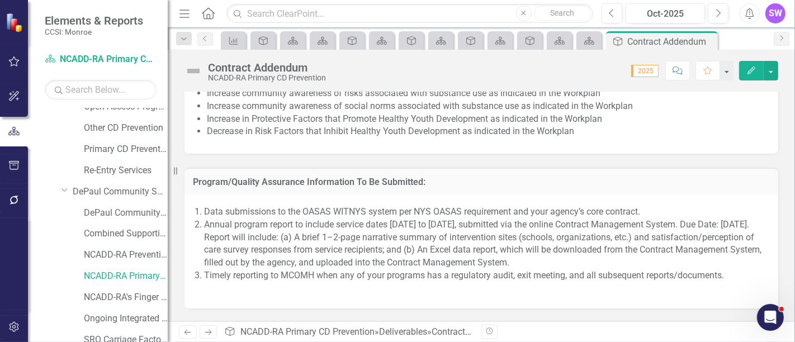
scroll to position [1045, 0]
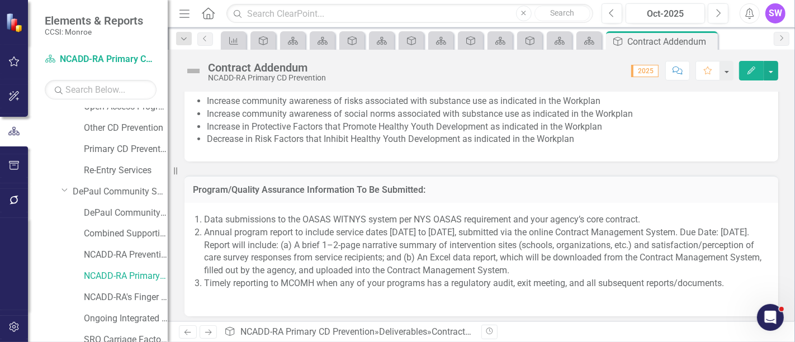
click at [553, 243] on li "Annual program report to include service dates [DATE] to [DATE], submitted via …" at bounding box center [485, 252] width 563 height 51
click at [552, 243] on li "Annual program report to include service dates [DATE] to [DATE], submitted via …" at bounding box center [485, 252] width 563 height 51
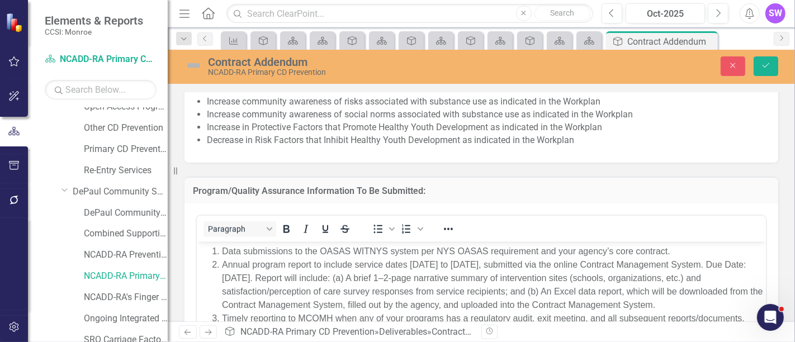
scroll to position [0, 0]
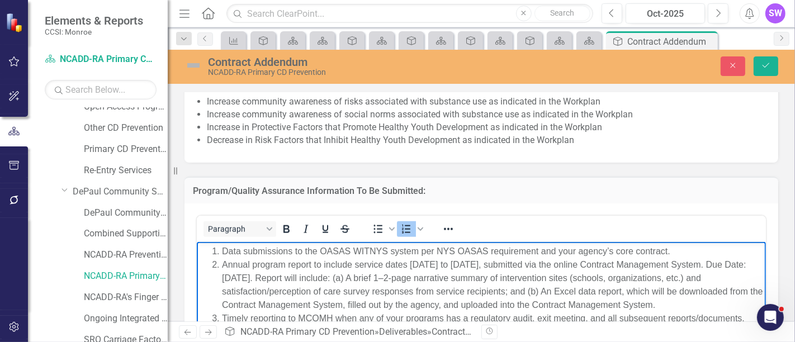
drag, startPoint x: 394, startPoint y: 277, endPoint x: 662, endPoint y: 298, distance: 268.7
click at [667, 301] on li "Annual program report to include service dates [DATE] to [DATE], submitted via …" at bounding box center [492, 285] width 541 height 54
copy li "A brief 1–2-page narrative summary of intervention sites (schools, organization…"
click at [735, 67] on icon "Close" at bounding box center [733, 66] width 10 height 8
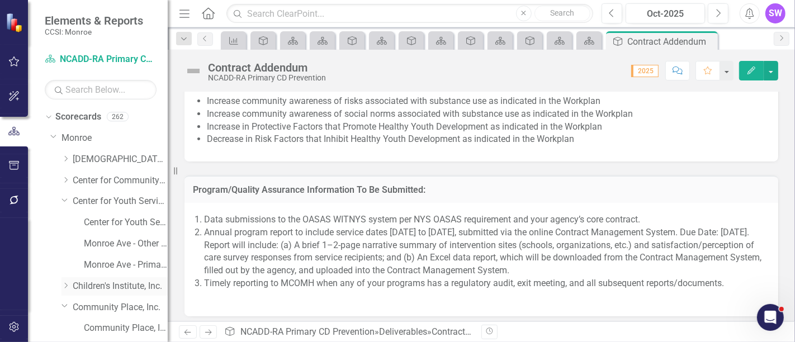
click at [64, 287] on icon "Dropdown" at bounding box center [66, 285] width 8 height 7
click at [114, 284] on link "Children's Institute, Inc." at bounding box center [120, 286] width 95 height 13
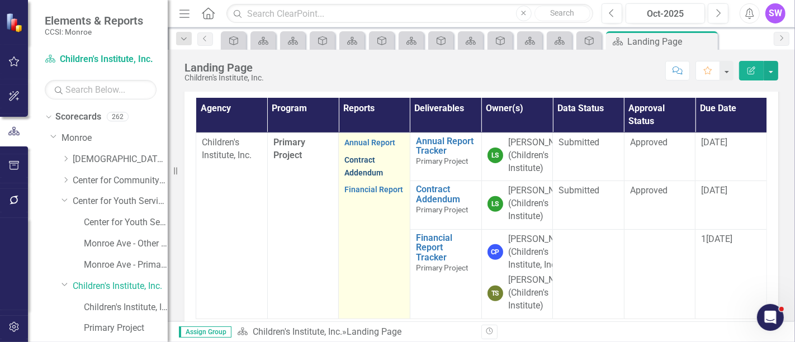
click at [357, 177] on link "Contract Addendum" at bounding box center [364, 167] width 39 height 22
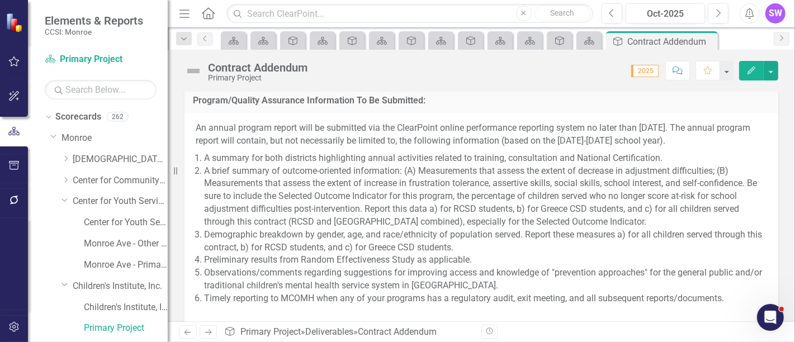
scroll to position [1479, 0]
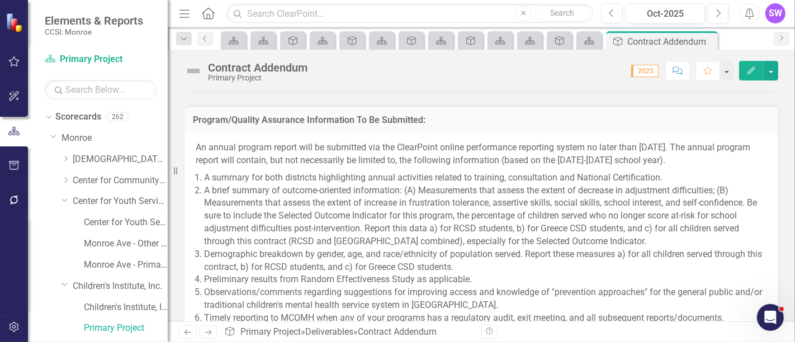
click at [321, 178] on span "An annual program report will be submitted via the ClearPoint online performanc…" at bounding box center [482, 242] width 572 height 201
click at [322, 169] on p "An annual program report will be submitted via the ClearPoint online performanc…" at bounding box center [482, 156] width 572 height 28
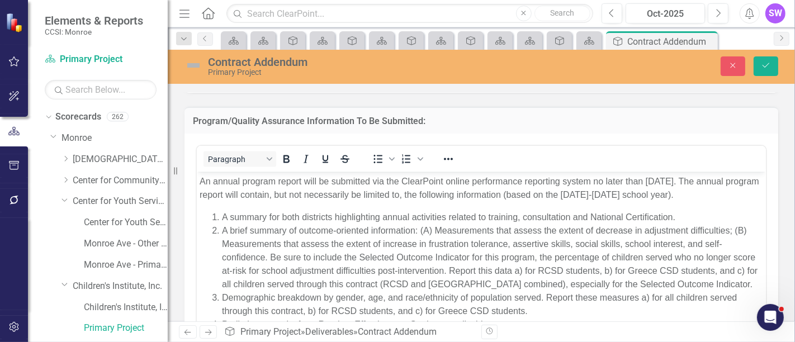
scroll to position [1417, 0]
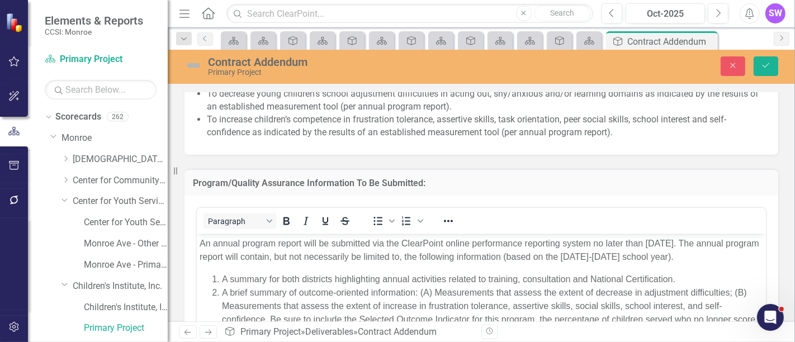
click at [776, 197] on div "Program/Quality Assurance Information To Be Submitted: Paragraph To open the po…" at bounding box center [481, 314] width 611 height 318
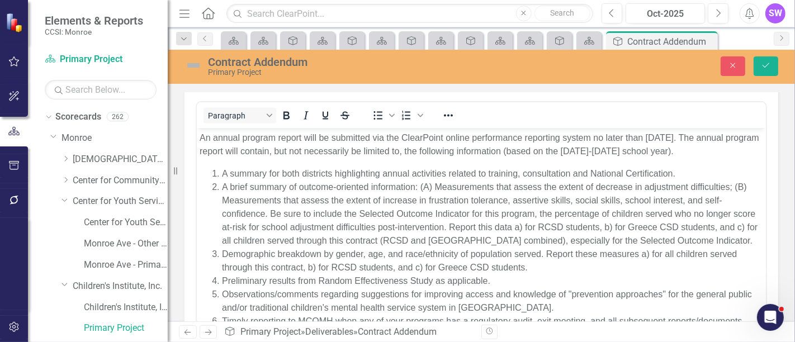
scroll to position [1542, 0]
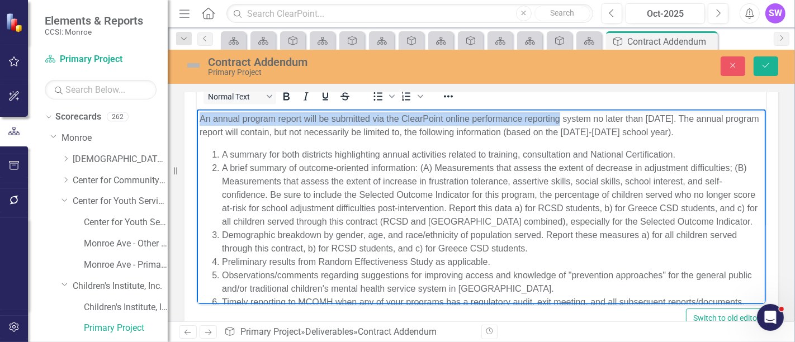
drag, startPoint x: 211, startPoint y: 122, endPoint x: 560, endPoint y: 117, distance: 349.1
click at [560, 117] on p "An annual program report will be submitted via the ClearPoint online performanc…" at bounding box center [481, 125] width 564 height 27
copy p "An annual program report will be submitted via the ClearPoint online performanc…"
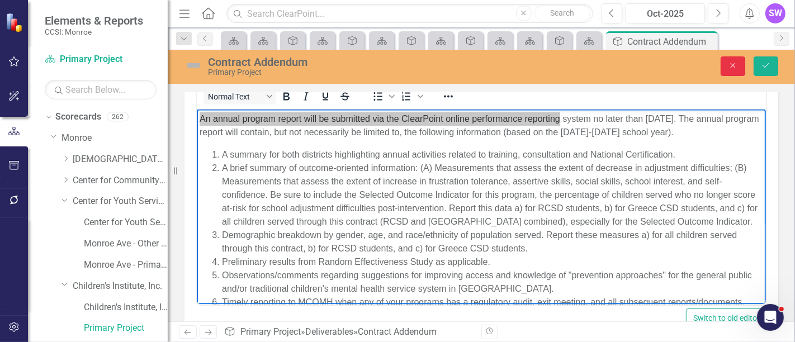
click at [738, 65] on icon "Close" at bounding box center [733, 66] width 10 height 8
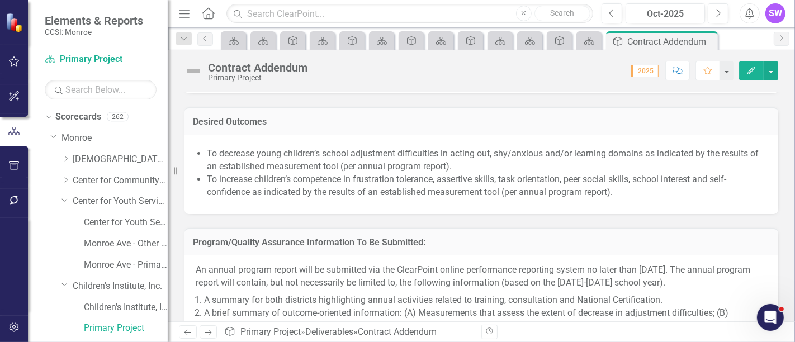
scroll to position [1355, 0]
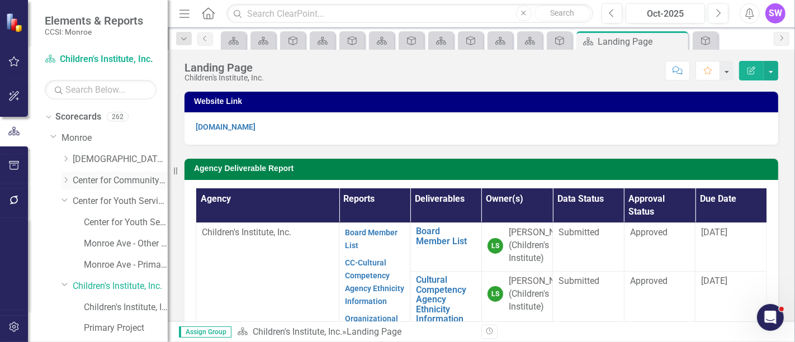
click at [65, 178] on icon "Dropdown" at bounding box center [66, 180] width 8 height 7
click at [97, 181] on link "Center for Community Alternatives" at bounding box center [120, 181] width 95 height 13
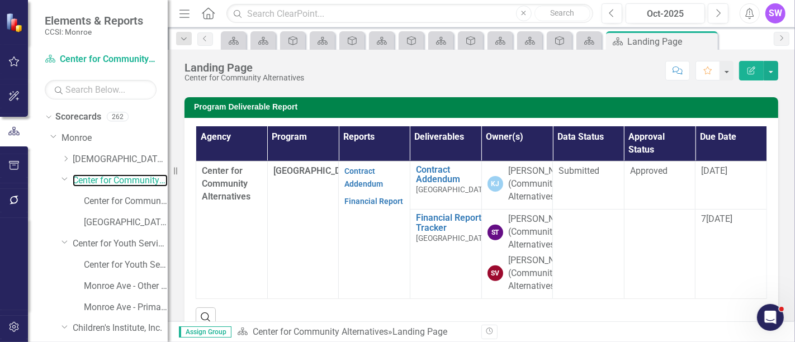
scroll to position [342, 0]
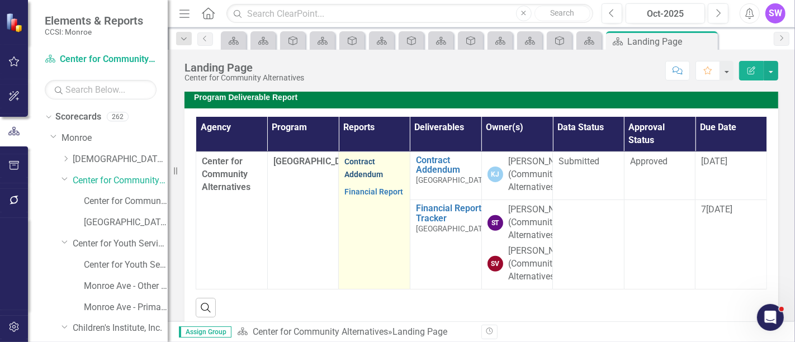
click at [361, 160] on link "Contract Addendum" at bounding box center [364, 168] width 39 height 22
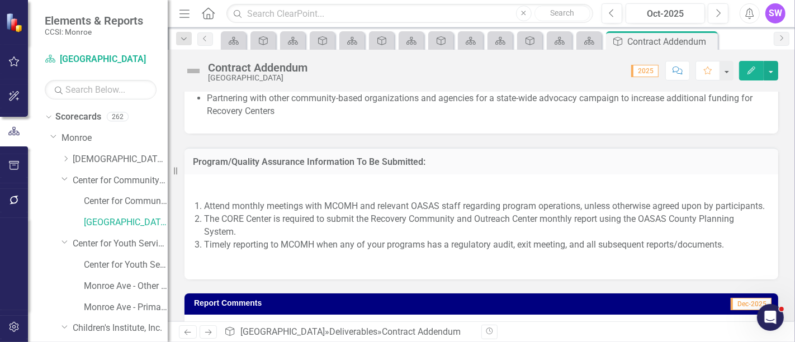
scroll to position [1194, 0]
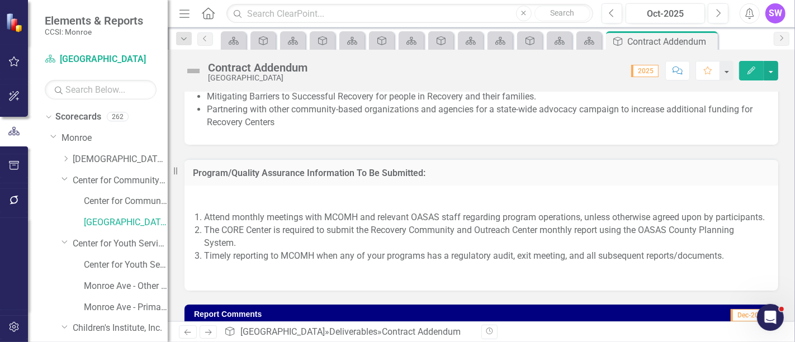
click at [412, 250] on li "The CORE Center is required to submit the Recovery Community and Outreach Cente…" at bounding box center [485, 237] width 563 height 26
click at [315, 224] on li "Attend monthly meetings with MCOMH and relevant OASAS staff regarding program o…" at bounding box center [485, 217] width 563 height 13
click at [285, 250] on li "The CORE Center is required to submit the Recovery Community and Outreach Cente…" at bounding box center [485, 237] width 563 height 26
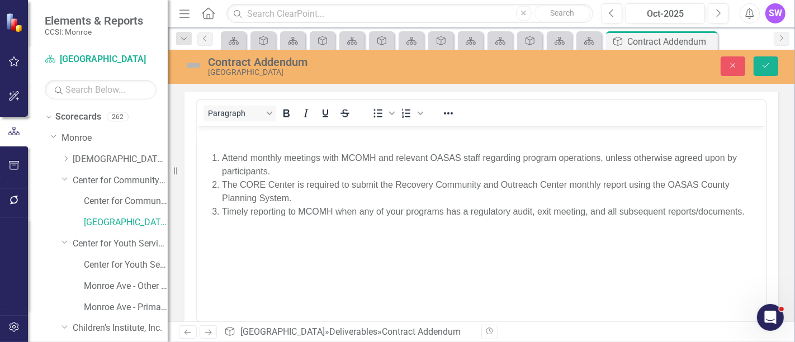
scroll to position [1318, 0]
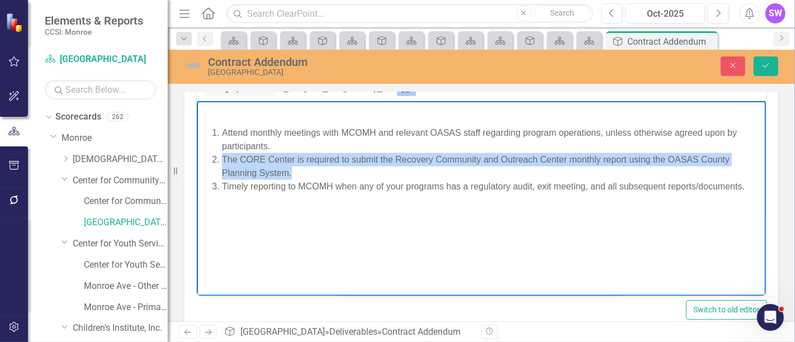
drag, startPoint x: 223, startPoint y: 158, endPoint x: 328, endPoint y: 176, distance: 107.1
click at [328, 176] on li "The CORE Center is required to submit the Recovery Community and Outreach Cente…" at bounding box center [492, 166] width 541 height 27
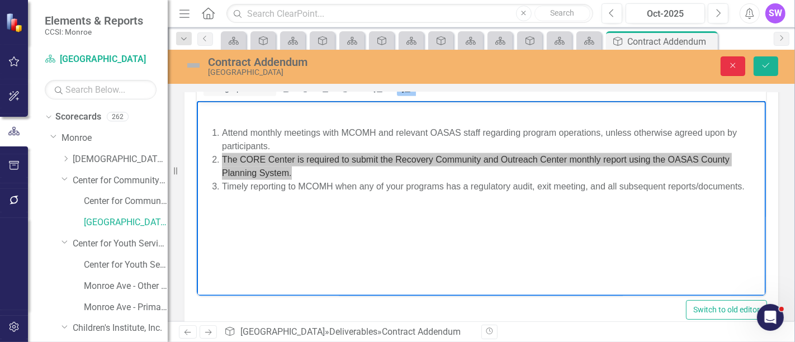
click at [725, 61] on button "Close" at bounding box center [733, 66] width 25 height 20
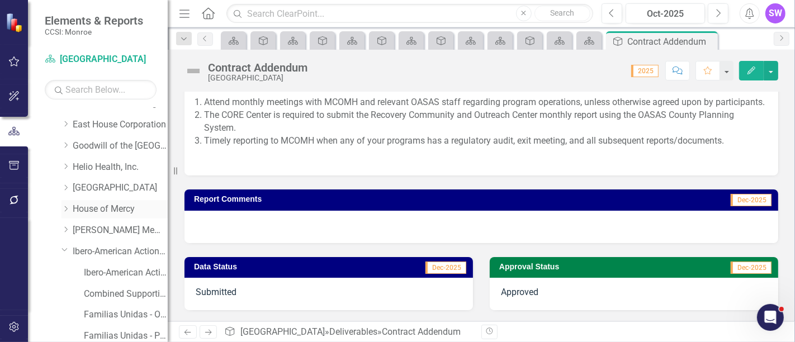
scroll to position [1119, 0]
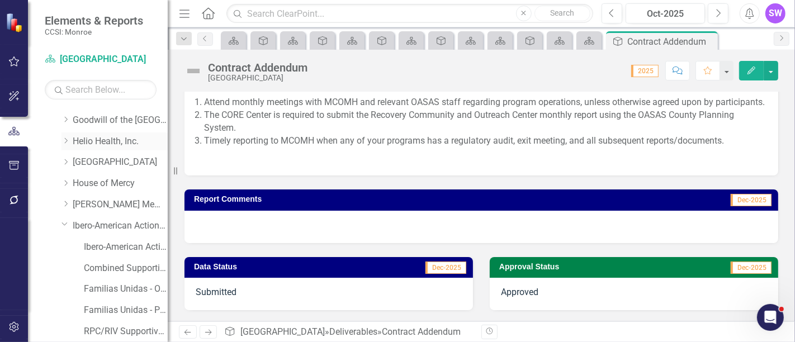
click at [68, 135] on div "Dropdown Helio Health, Inc." at bounding box center [115, 142] width 106 height 18
click at [68, 140] on icon "Dropdown" at bounding box center [66, 141] width 8 height 7
click at [99, 138] on link "Helio Health, Inc." at bounding box center [120, 141] width 95 height 13
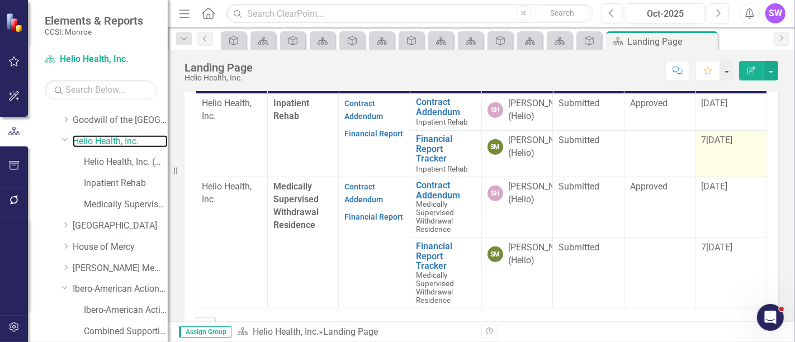
scroll to position [414, 0]
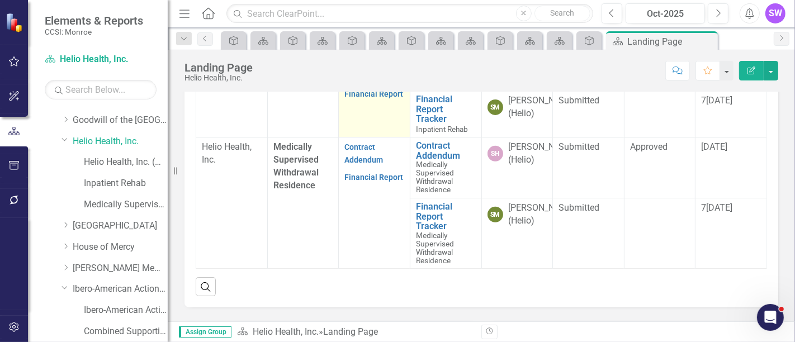
click at [364, 81] on link "Contract Addendum" at bounding box center [364, 70] width 39 height 22
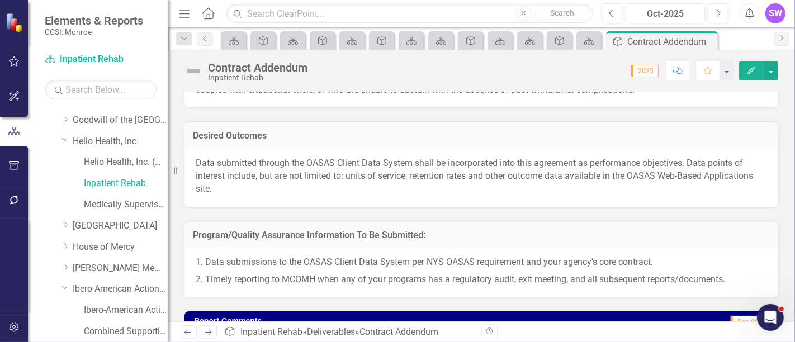
scroll to position [932, 0]
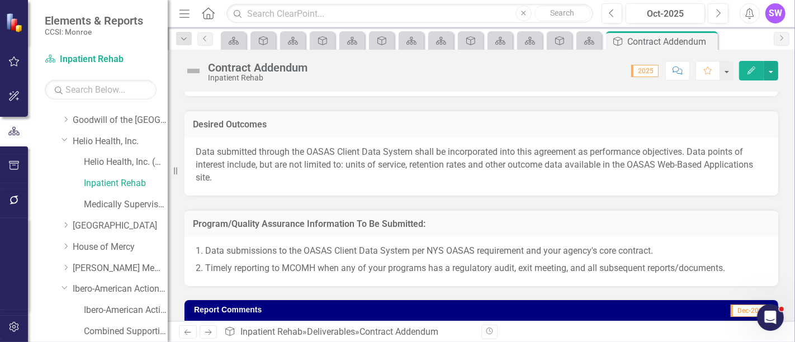
click at [292, 246] on p "1. Data submissions to the OASAS Client Data System per NYS OASAS requirement a…" at bounding box center [482, 252] width 572 height 15
click at [292, 245] on p "1. Data submissions to the OASAS Client Data System per NYS OASAS requirement a…" at bounding box center [482, 252] width 572 height 15
click at [615, 237] on div "1. Data submissions to the OASAS Client Data System per NYS OASAS requirement a…" at bounding box center [482, 262] width 594 height 50
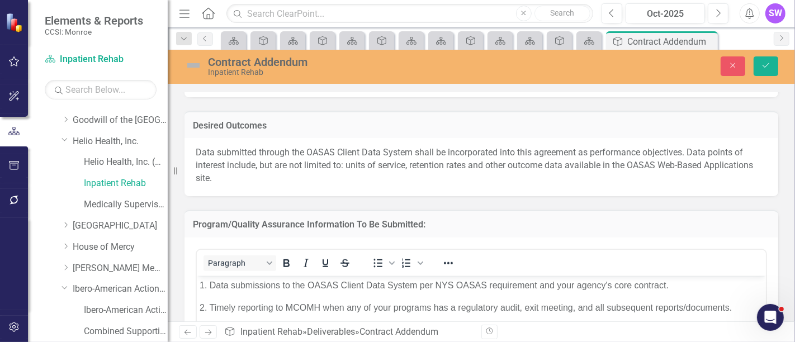
scroll to position [0, 0]
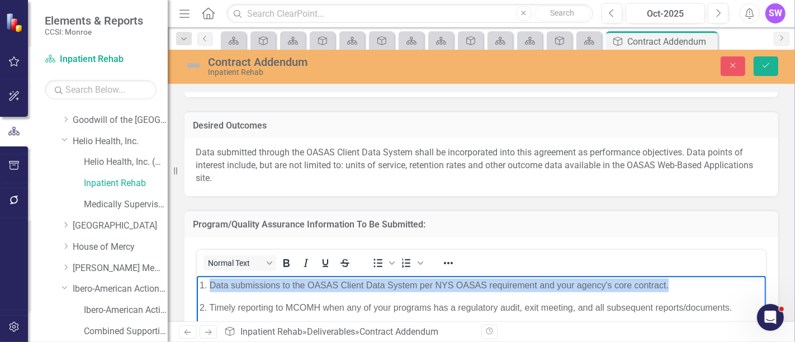
drag, startPoint x: 210, startPoint y: 284, endPoint x: 689, endPoint y: 279, distance: 479.4
click at [689, 279] on p "1. Data submissions to the OASAS Client Data System per NYS OASAS requirement a…" at bounding box center [481, 285] width 564 height 13
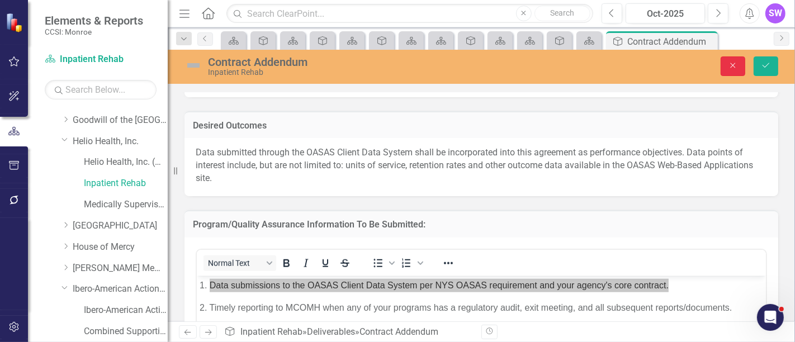
click at [732, 66] on icon "Close" at bounding box center [733, 66] width 10 height 8
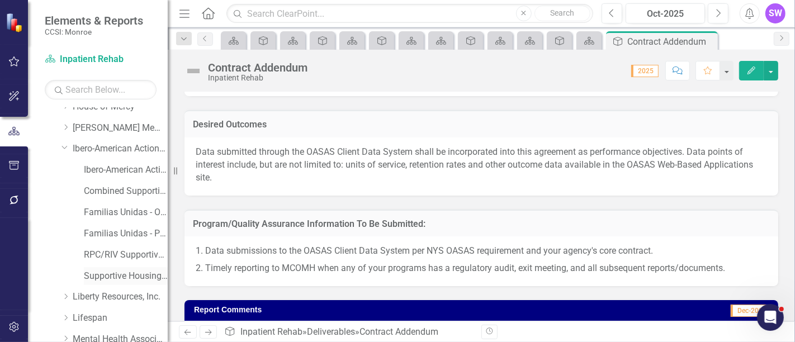
scroll to position [1243, 0]
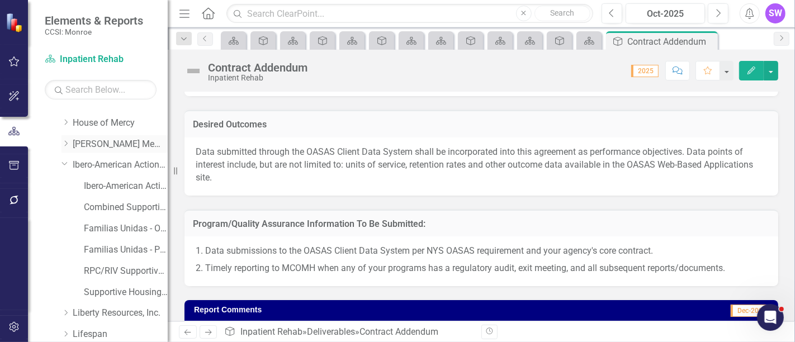
click at [65, 141] on icon "Dropdown" at bounding box center [66, 143] width 8 height 7
click at [118, 144] on link "[PERSON_NAME] Memorial Institute, Inc." at bounding box center [120, 144] width 95 height 13
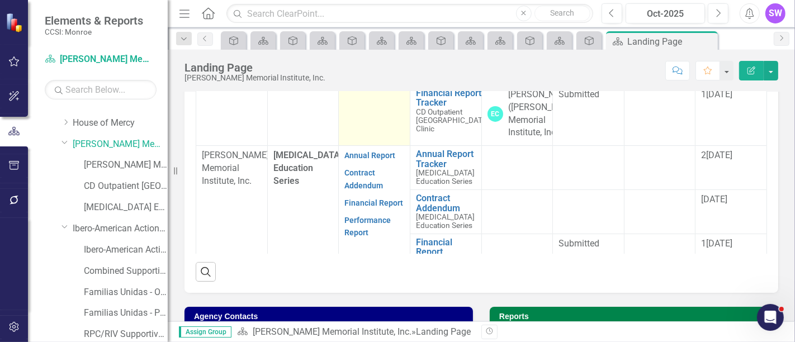
click at [358, 59] on link "Contract Addendum" at bounding box center [364, 48] width 39 height 22
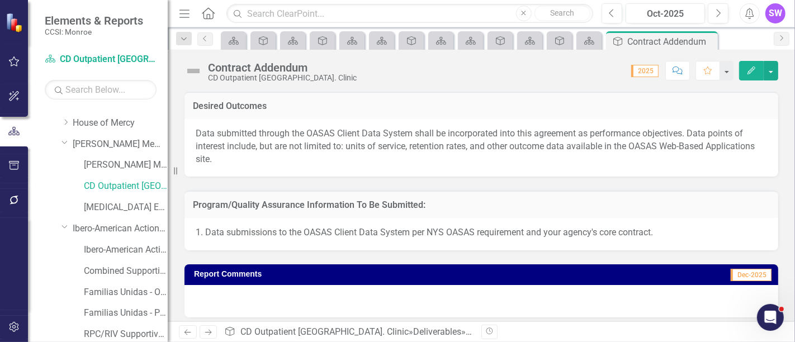
scroll to position [932, 0]
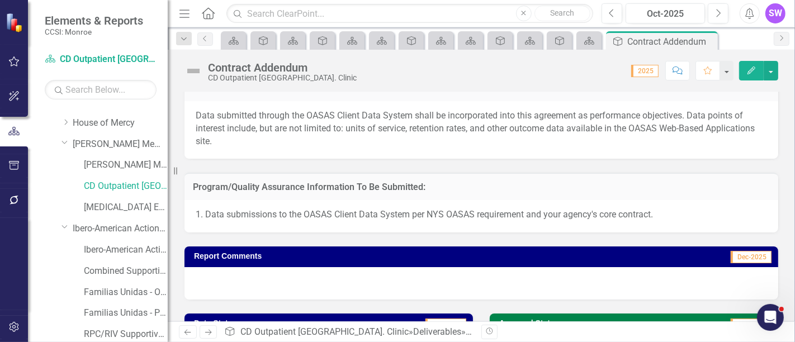
click at [645, 209] on p "1. Data submissions to the OASAS Client Data System per NYS OASAS requirement a…" at bounding box center [482, 215] width 572 height 13
click at [647, 214] on p "1. Data submissions to the OASAS Client Data System per NYS OASAS requirement a…" at bounding box center [482, 215] width 572 height 13
click at [657, 210] on p "1. Data submissions to the OASAS Client Data System per NYS OASAS requirement a…" at bounding box center [482, 215] width 572 height 13
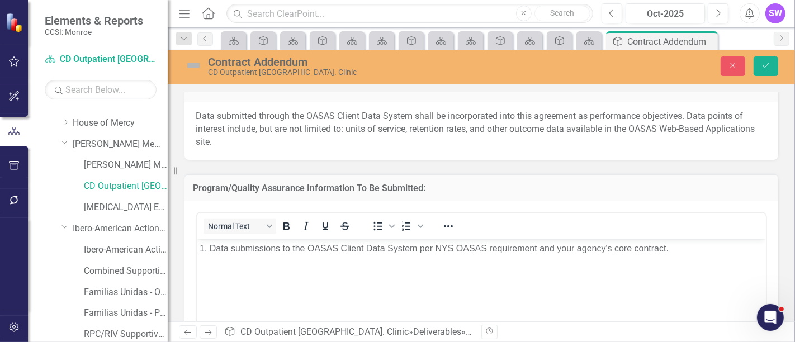
scroll to position [0, 0]
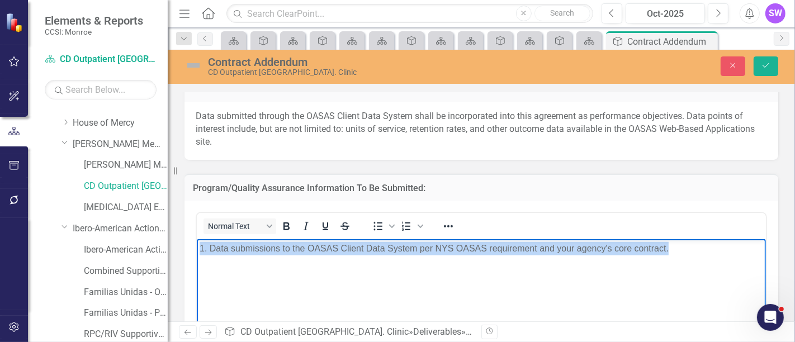
drag, startPoint x: 662, startPoint y: 245, endPoint x: 390, endPoint y: 481, distance: 360.0
click at [196, 244] on html "1. Data submissions to the OASAS Client Data System per NYS OASAS requirement a…" at bounding box center [480, 323] width 569 height 168
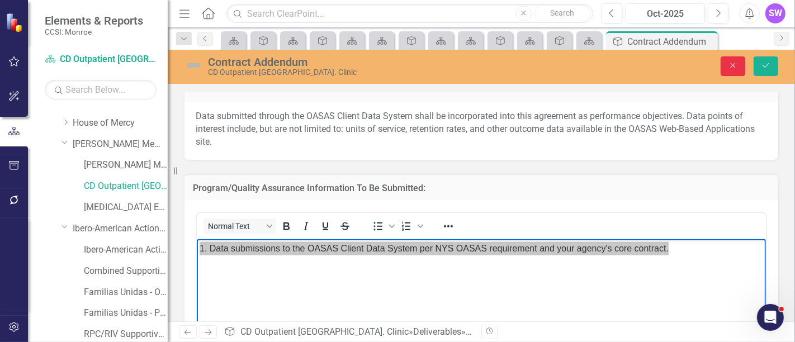
click at [736, 62] on icon "Close" at bounding box center [733, 66] width 10 height 8
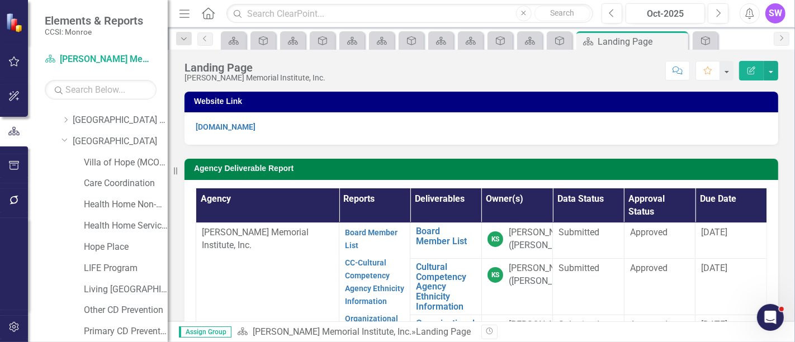
scroll to position [2051, 0]
click at [65, 136] on icon "Dropdown" at bounding box center [65, 139] width 7 height 8
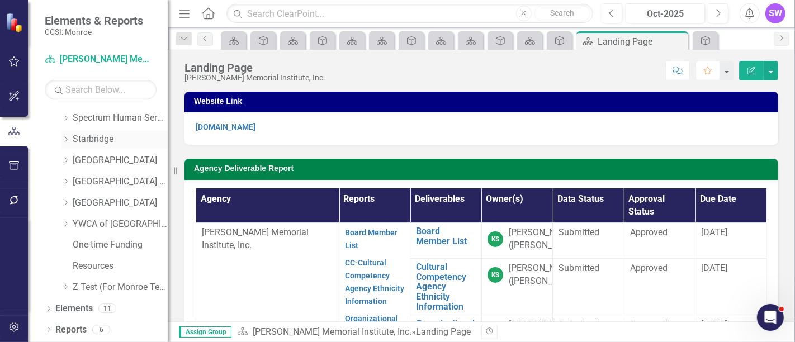
scroll to position [1986, 0]
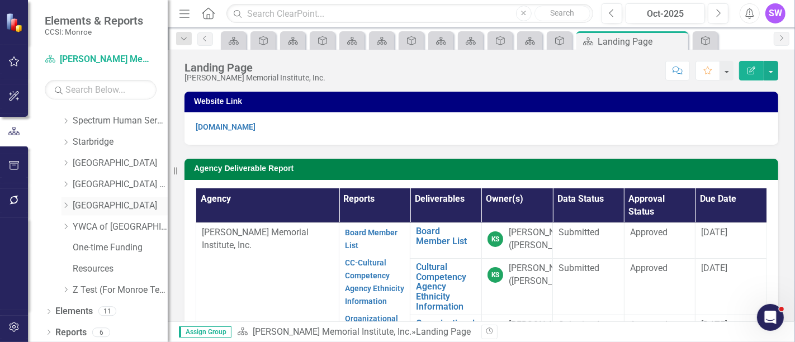
click at [64, 205] on icon "Dropdown" at bounding box center [66, 205] width 8 height 7
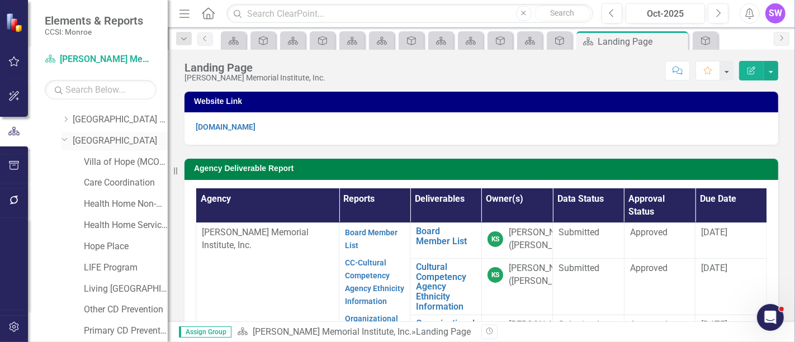
click at [103, 140] on link "[GEOGRAPHIC_DATA]" at bounding box center [120, 141] width 95 height 13
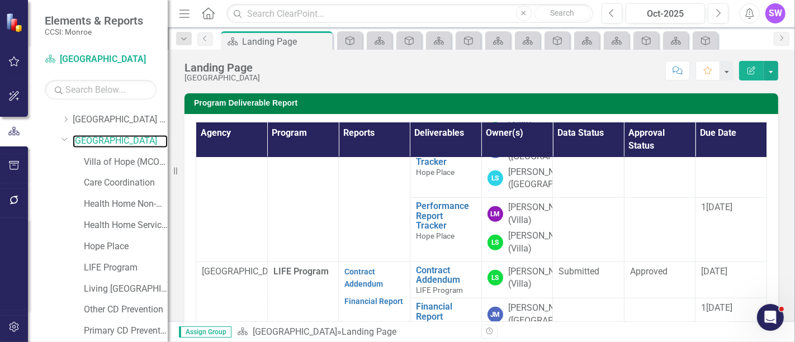
scroll to position [517, 0]
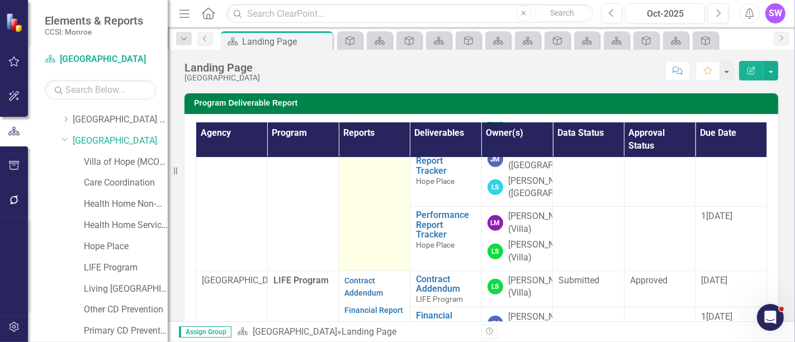
click at [362, 59] on link "Contract Addendum" at bounding box center [364, 48] width 39 height 22
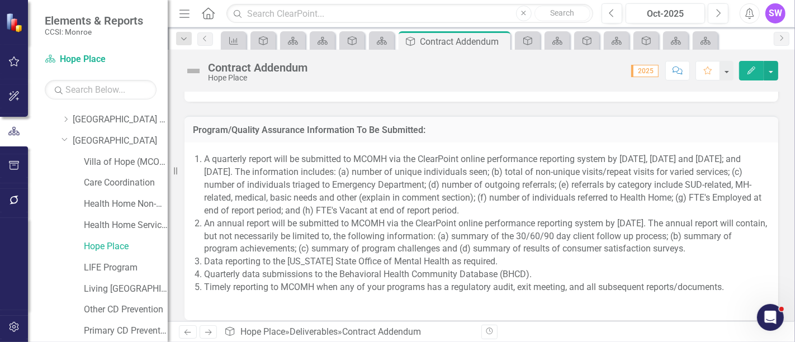
scroll to position [1181, 0]
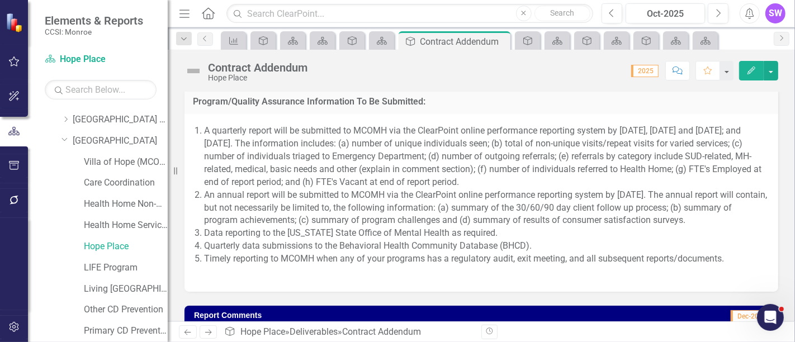
click at [673, 183] on li "A quarterly report will be submitted to MCOMH via the ClearPoint online perform…" at bounding box center [485, 157] width 563 height 64
click at [672, 183] on li "A quarterly report will be submitted to MCOMH via the ClearPoint online perform…" at bounding box center [485, 157] width 563 height 64
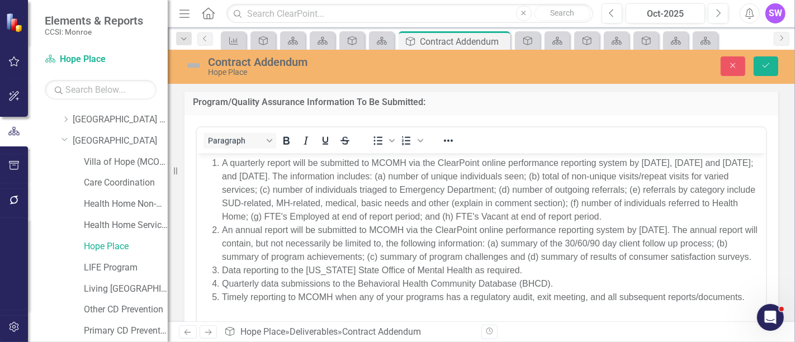
scroll to position [2, 0]
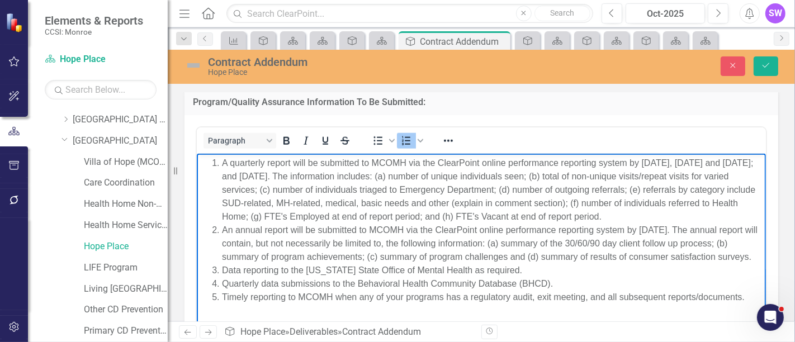
drag, startPoint x: 713, startPoint y: 227, endPoint x: 427, endPoint y: 265, distance: 287.9
click at [427, 263] on li "An annual report will be submitted to MCOMH via the ClearPoint online performan…" at bounding box center [492, 243] width 541 height 40
drag, startPoint x: 732, startPoint y: 63, endPoint x: 789, endPoint y: 85, distance: 61.8
click at [732, 62] on icon "Close" at bounding box center [733, 66] width 10 height 8
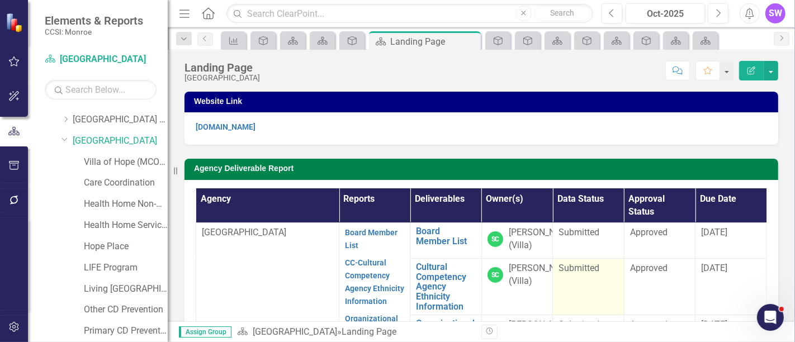
click at [596, 281] on td "Submitted" at bounding box center [588, 287] width 71 height 56
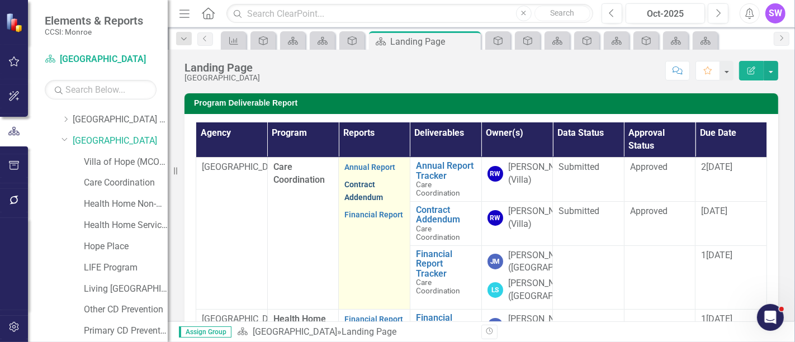
click at [367, 183] on link "Contract Addendum" at bounding box center [364, 191] width 39 height 22
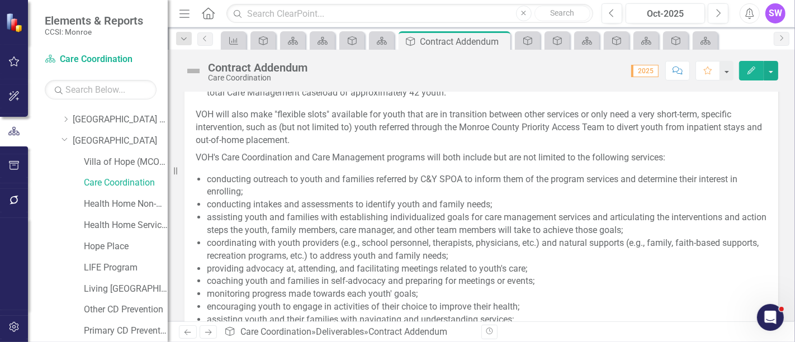
scroll to position [684, 0]
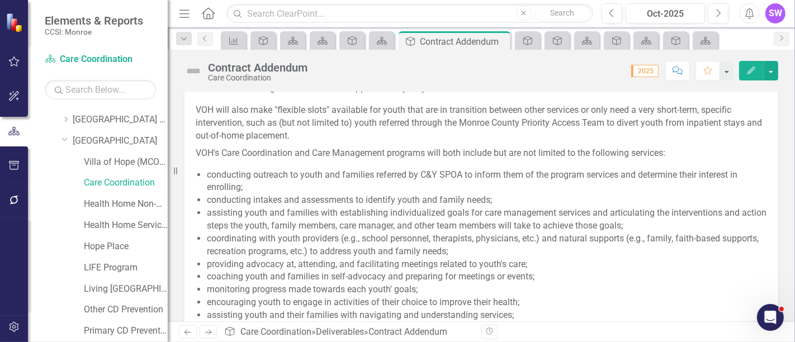
click at [527, 263] on li "providing advocacy at, attending, and facilitating meetings related to youth's …" at bounding box center [487, 264] width 560 height 13
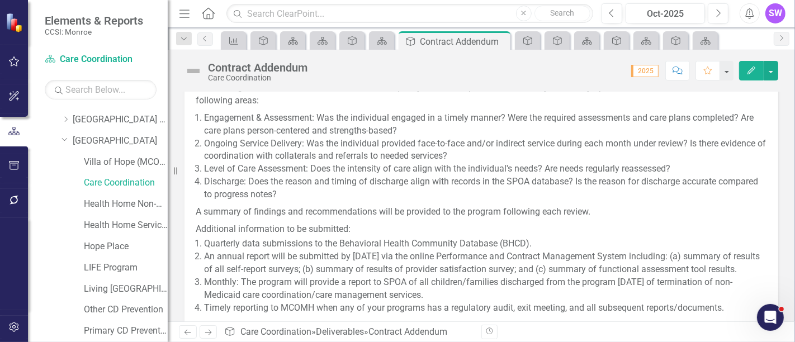
scroll to position [1989, 0]
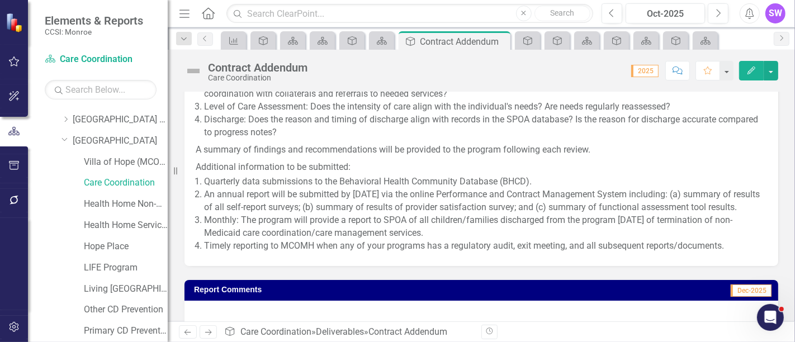
click at [535, 214] on li "An annual report will be submitted by [DATE] via the online Performance and Con…" at bounding box center [485, 202] width 563 height 26
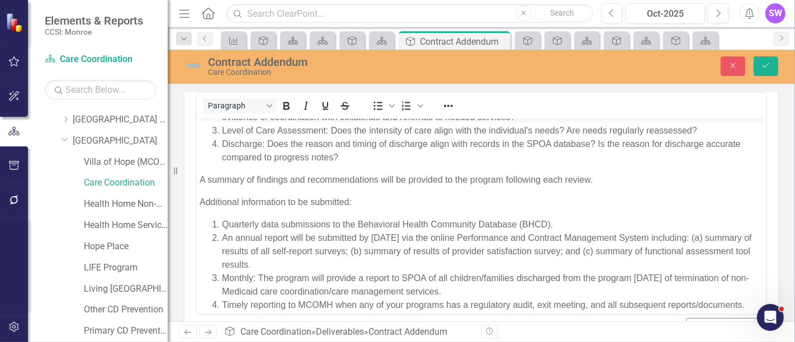
scroll to position [158, 0]
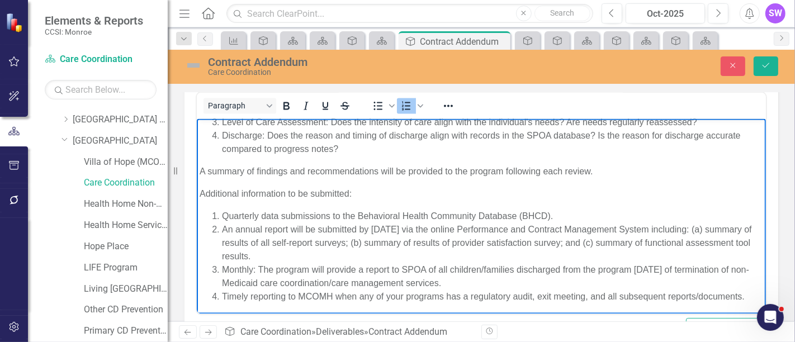
drag, startPoint x: 223, startPoint y: 242, endPoint x: 430, endPoint y: 256, distance: 208.0
click at [430, 256] on li "An annual report will be submitted by [DATE] via the online Performance and Con…" at bounding box center [492, 243] width 541 height 40
click at [730, 62] on icon "Close" at bounding box center [733, 66] width 10 height 8
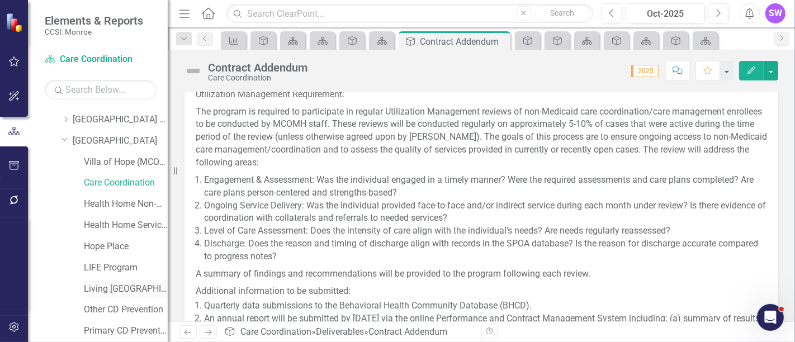
scroll to position [2113, 0]
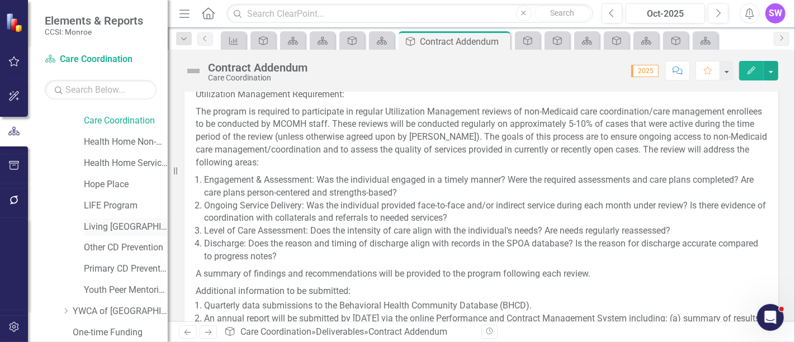
click at [111, 221] on link "Living [GEOGRAPHIC_DATA]" at bounding box center [126, 227] width 84 height 13
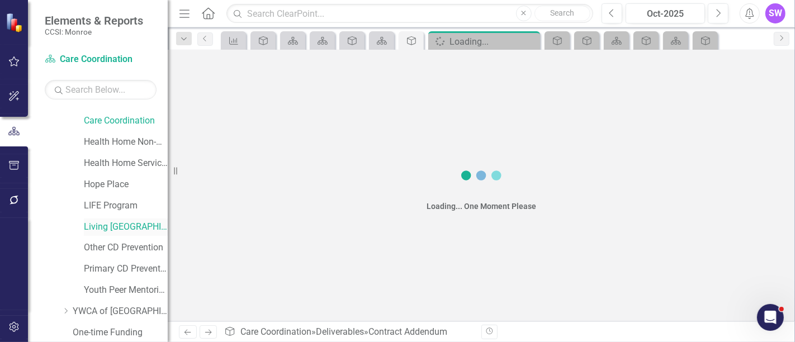
click at [120, 225] on link "Living [GEOGRAPHIC_DATA]" at bounding box center [126, 227] width 84 height 13
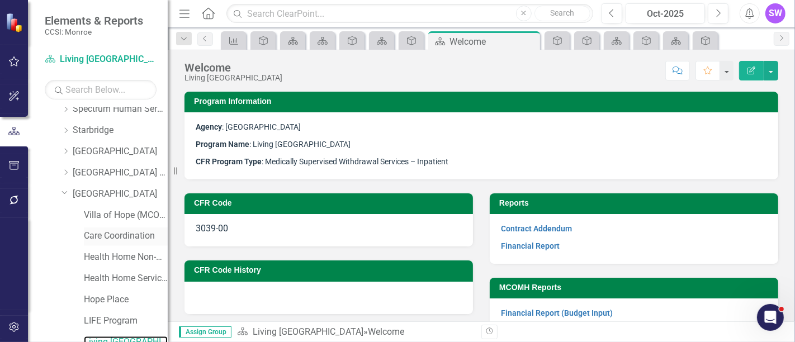
scroll to position [1926, 0]
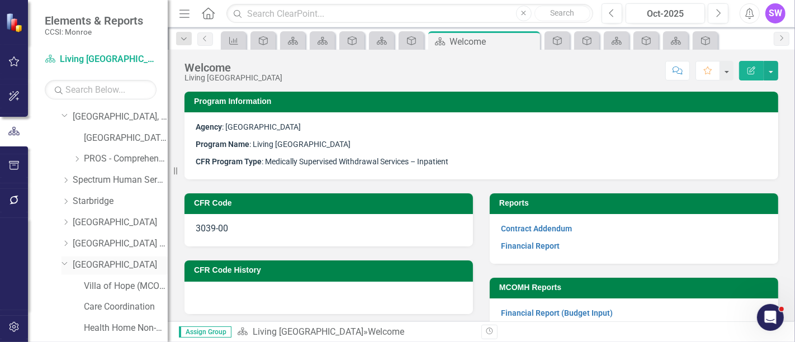
drag, startPoint x: 110, startPoint y: 260, endPoint x: 117, endPoint y: 258, distance: 6.9
click at [112, 259] on link "[GEOGRAPHIC_DATA]" at bounding box center [120, 265] width 95 height 13
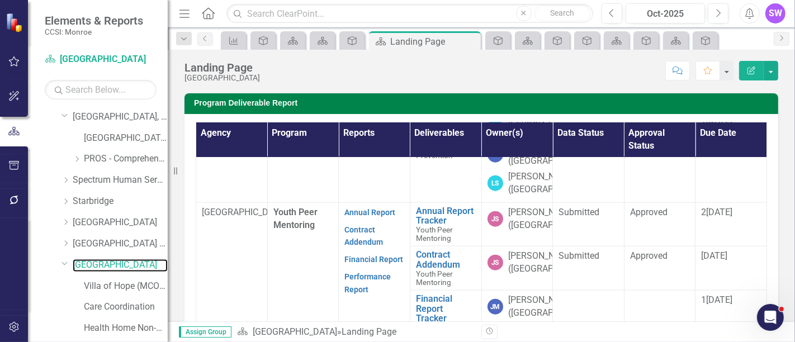
scroll to position [1056, 0]
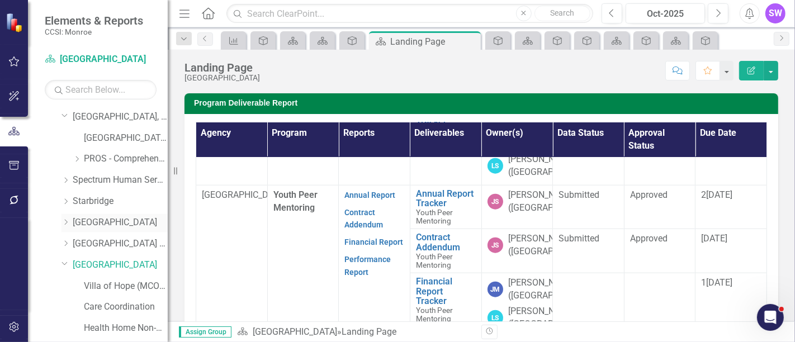
click at [64, 219] on icon "Dropdown" at bounding box center [66, 222] width 8 height 7
click at [96, 218] on link "[GEOGRAPHIC_DATA]" at bounding box center [120, 222] width 95 height 13
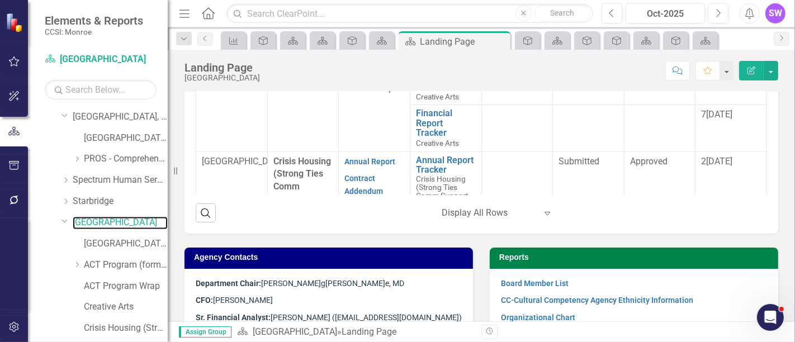
scroll to position [478, 0]
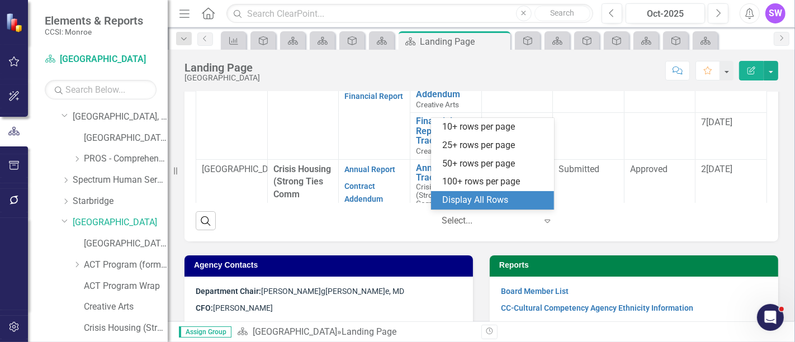
click at [471, 222] on div at bounding box center [489, 221] width 95 height 15
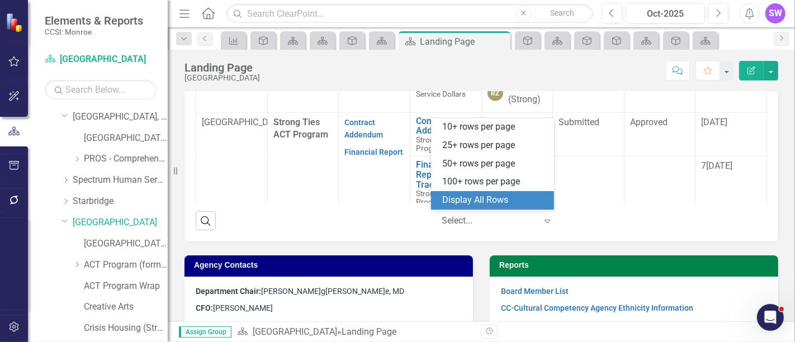
scroll to position [808, 0]
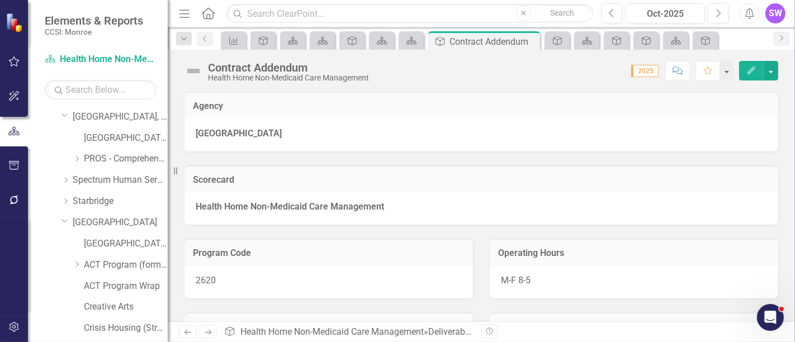
click at [498, 205] on div "Health Home Non-Medicaid Care Management" at bounding box center [482, 208] width 594 height 32
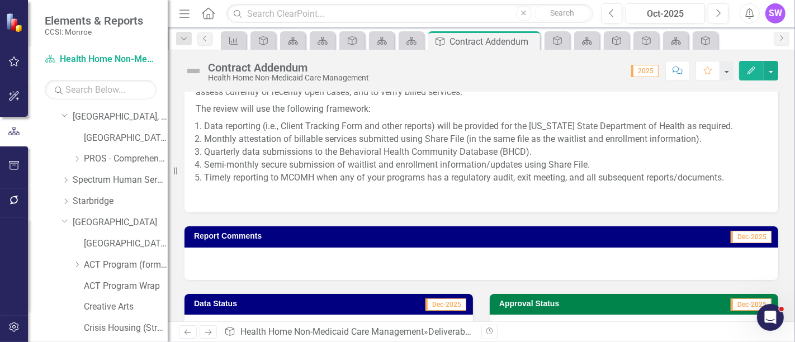
scroll to position [1517, 0]
